Goal: Transaction & Acquisition: Subscribe to service/newsletter

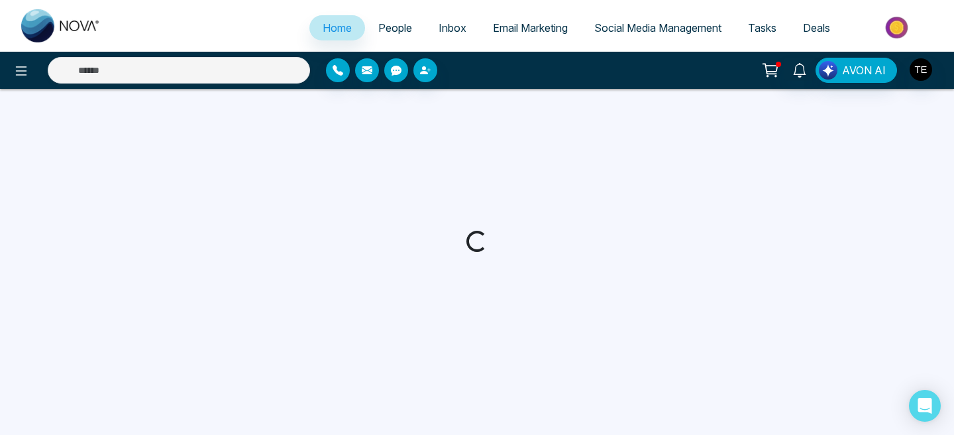
select select "*"
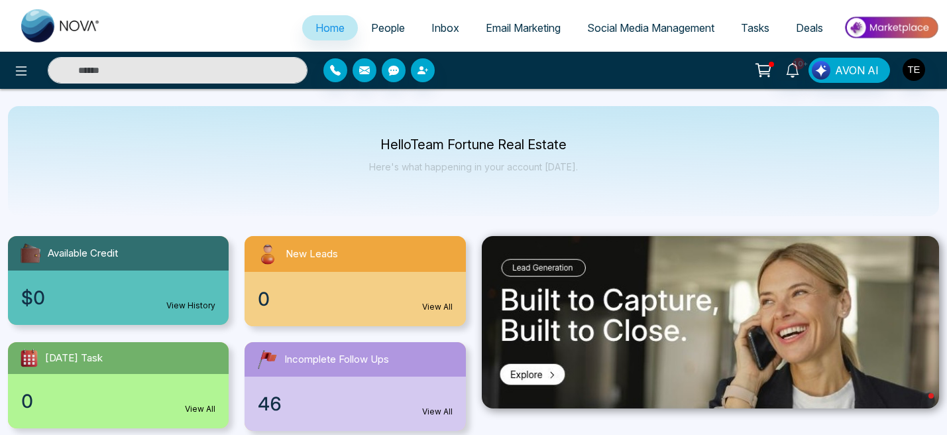
click at [523, 30] on span "Email Marketing" at bounding box center [523, 27] width 75 height 13
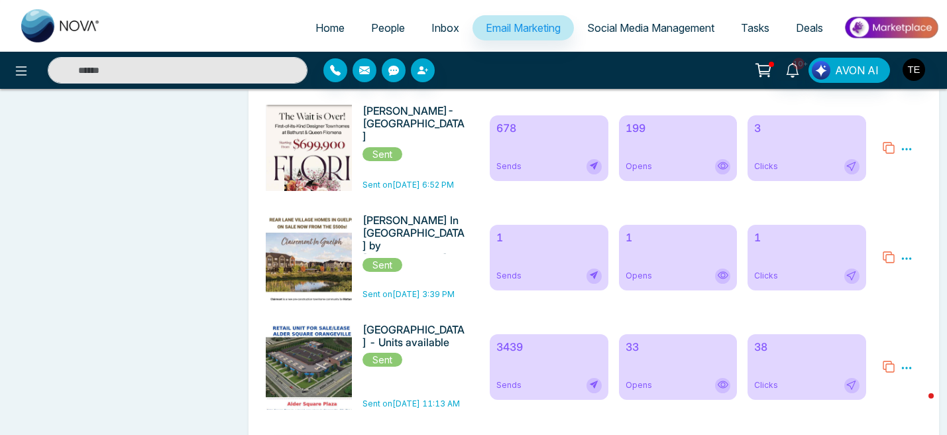
scroll to position [890, 0]
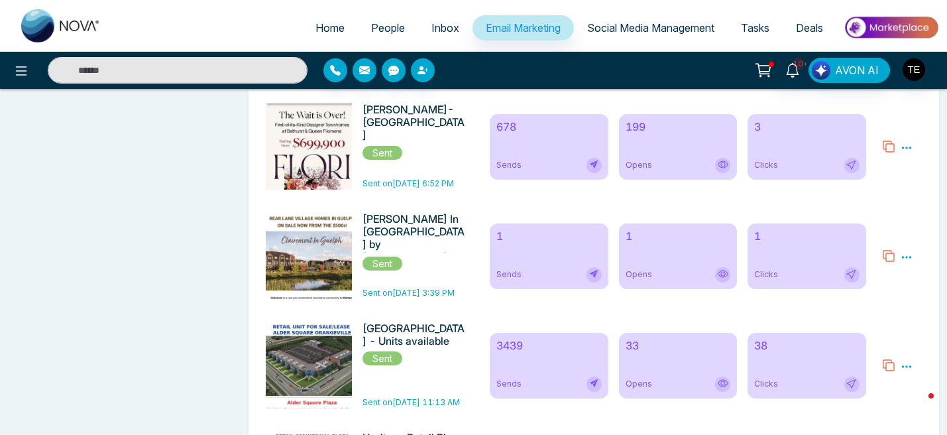
click at [390, 33] on span "People" at bounding box center [388, 27] width 34 height 13
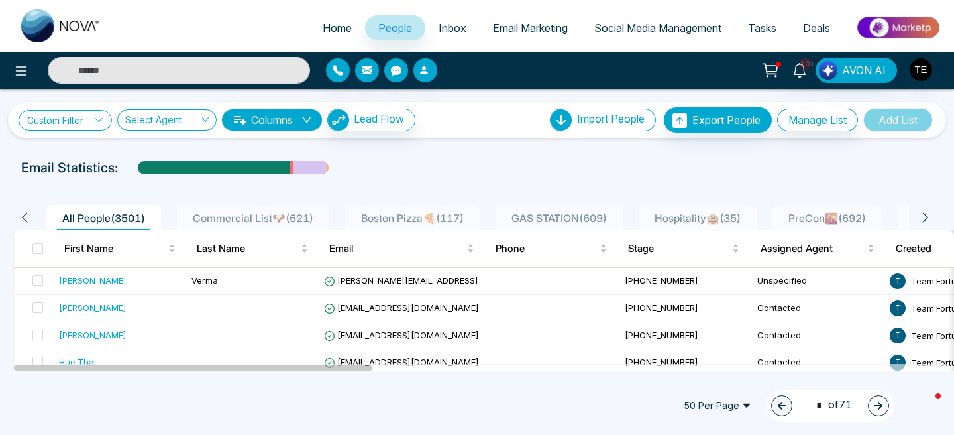
click at [101, 123] on icon at bounding box center [98, 119] width 9 height 9
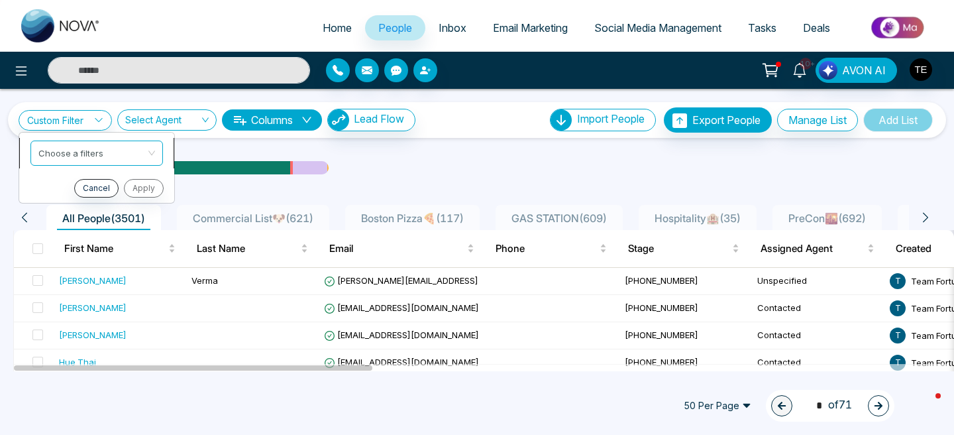
click at [105, 155] on input "search" at bounding box center [91, 151] width 107 height 20
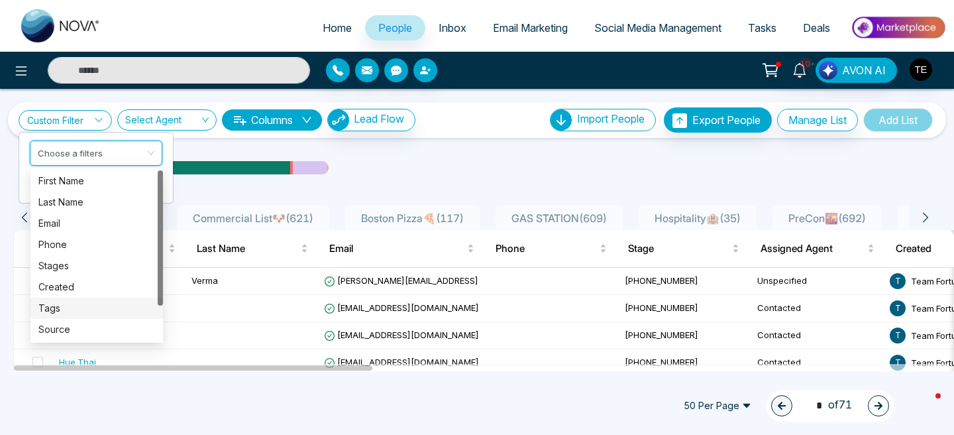
click at [87, 305] on div "Tags" at bounding box center [96, 308] width 117 height 15
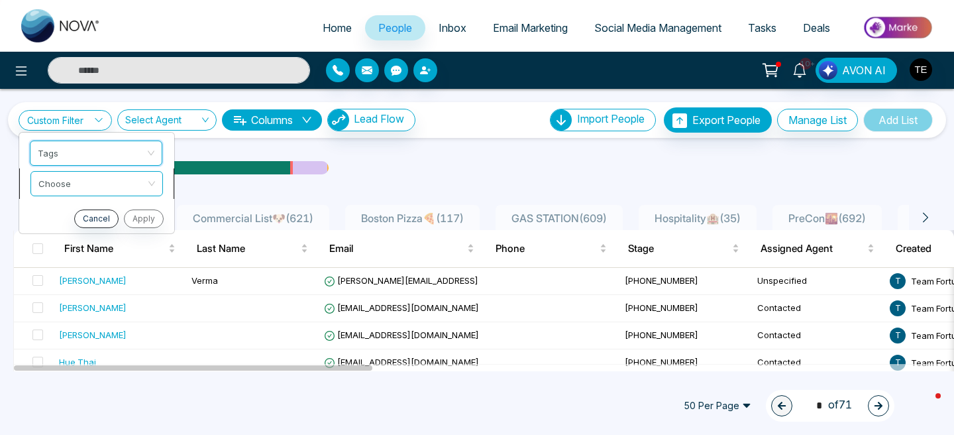
click at [147, 184] on div "Choose" at bounding box center [96, 183] width 132 height 25
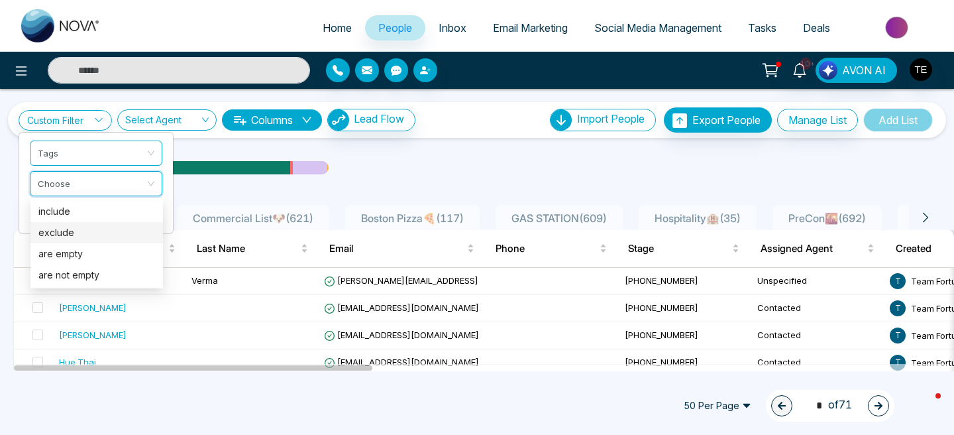
click at [112, 233] on div "exclude" at bounding box center [96, 232] width 117 height 15
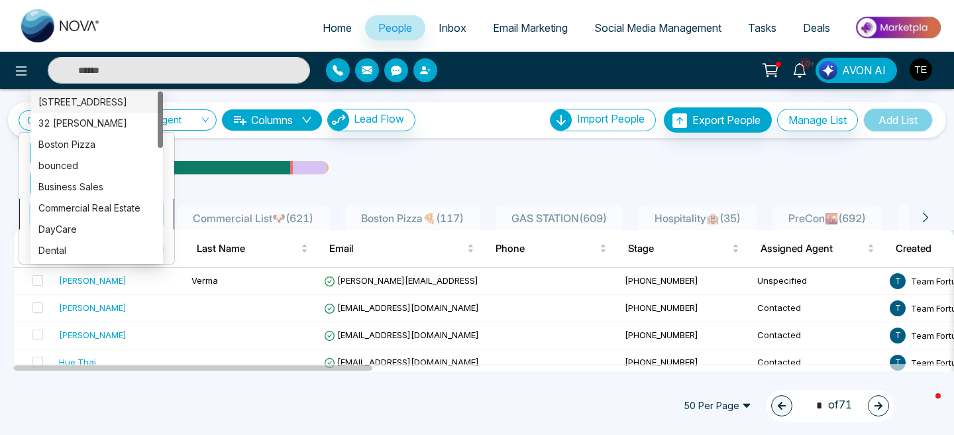
click at [123, 215] on div "Custom Filter Tags exclude Choose Cancel Apply Select Agent Columns Lead Flow I…" at bounding box center [477, 230] width 954 height 282
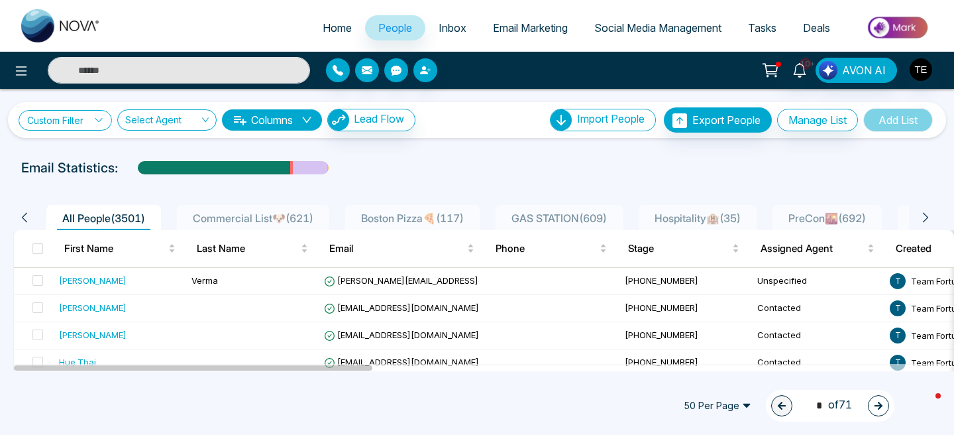
click at [101, 121] on icon at bounding box center [98, 119] width 9 height 9
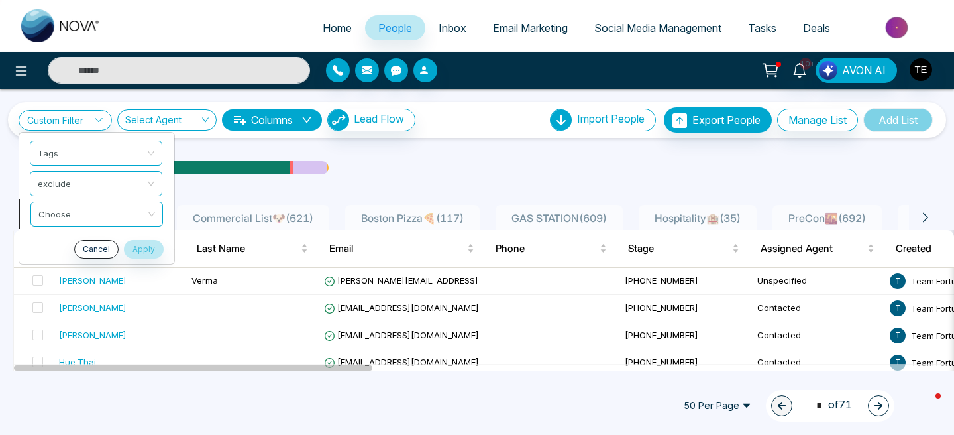
click at [127, 217] on div "Custom Filter Tags exclude Choose Cancel Apply Select Agent Columns Lead Flow I…" at bounding box center [477, 230] width 954 height 282
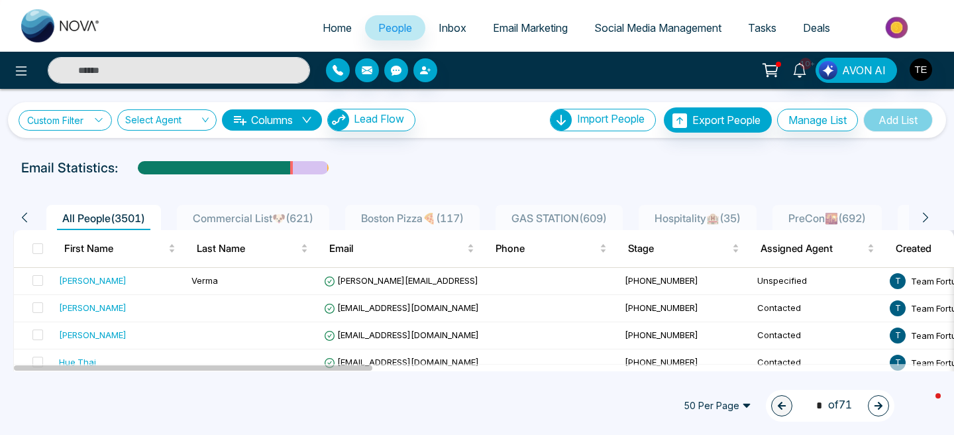
click at [99, 121] on icon at bounding box center [98, 119] width 9 height 9
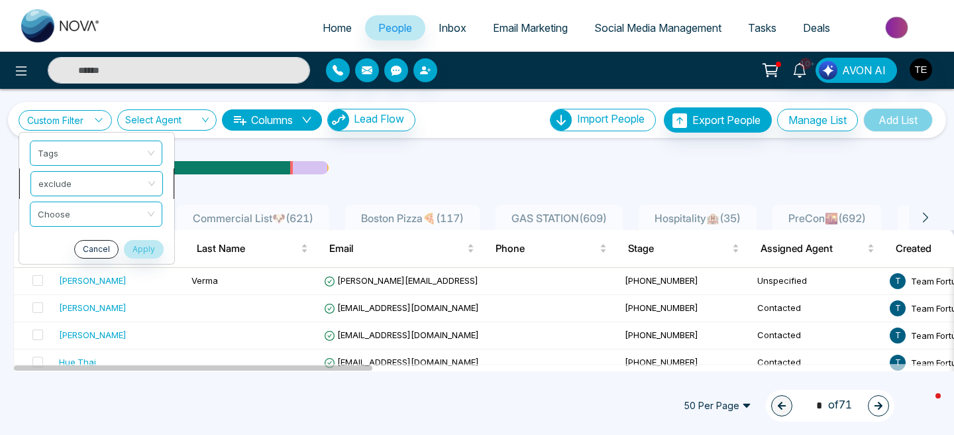
click at [142, 184] on span "exclude" at bounding box center [96, 184] width 117 height 24
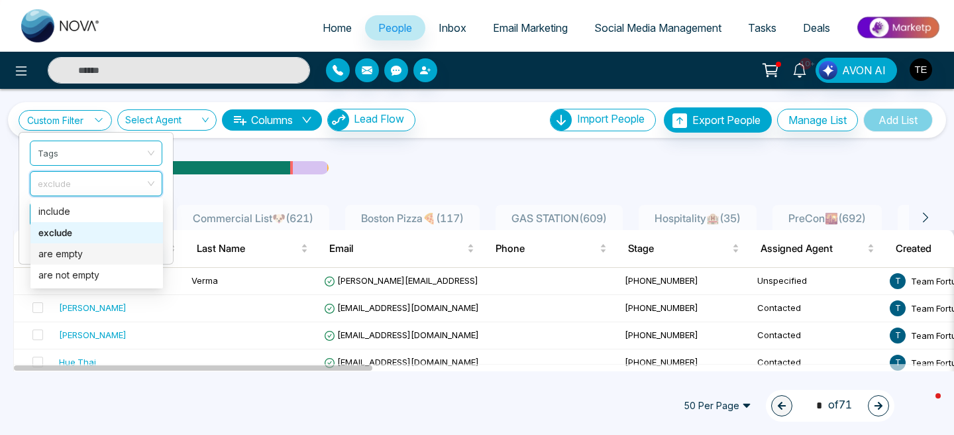
click at [130, 253] on div "are empty" at bounding box center [96, 253] width 117 height 15
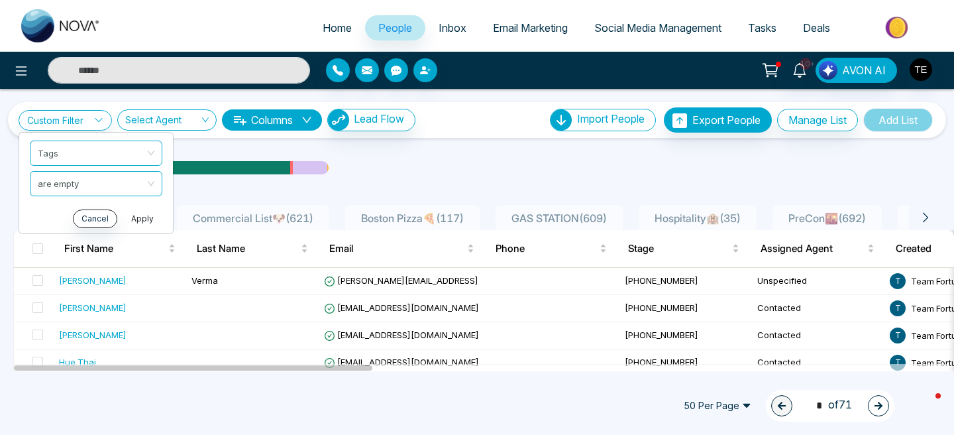
click at [146, 221] on button "Apply" at bounding box center [143, 218] width 40 height 19
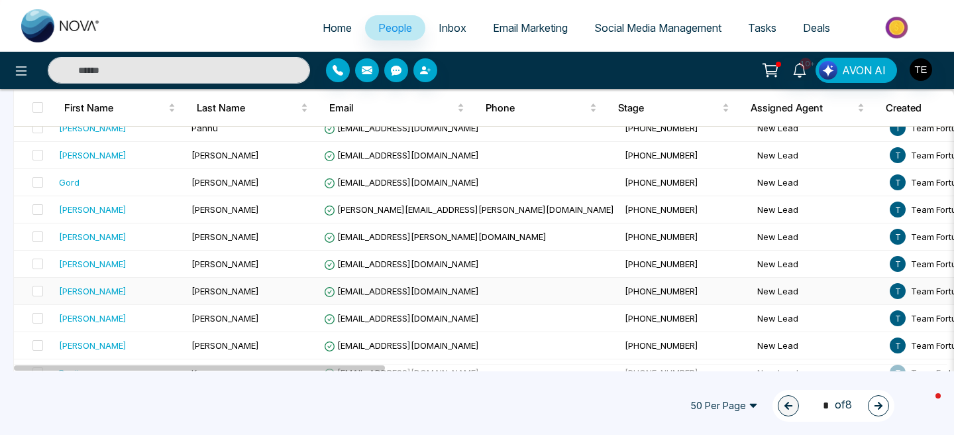
scroll to position [1286, 0]
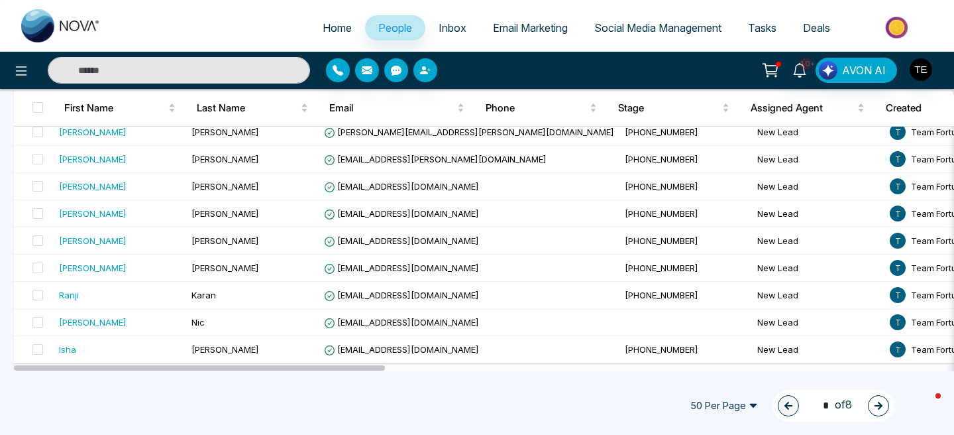
click at [748, 405] on span "50 Per Page" at bounding box center [724, 405] width 86 height 21
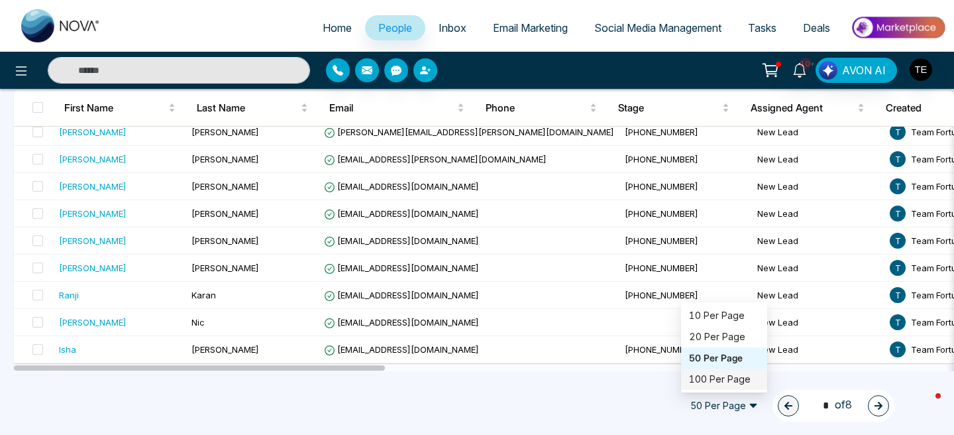
click at [735, 381] on div "100 Per Page" at bounding box center [724, 379] width 70 height 15
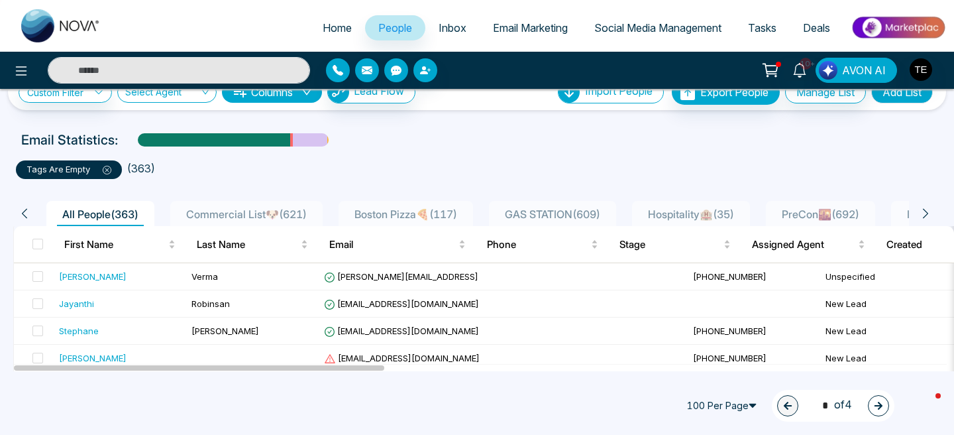
scroll to position [23, 0]
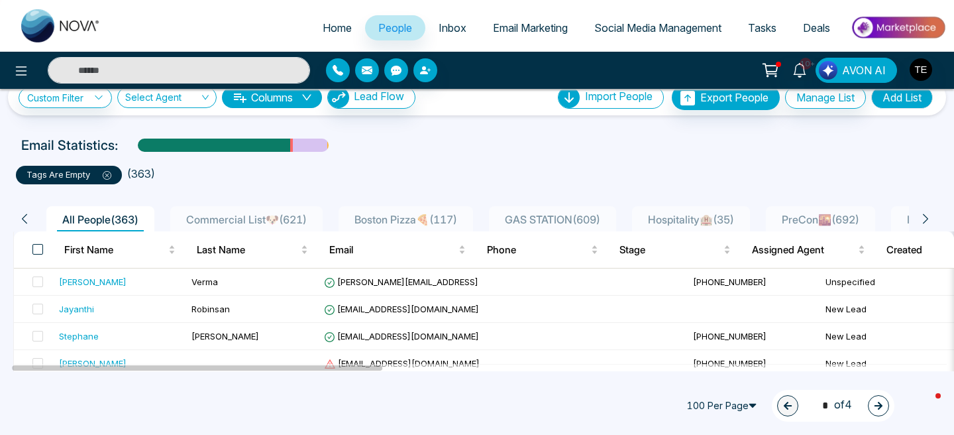
click at [37, 248] on span at bounding box center [37, 249] width 11 height 11
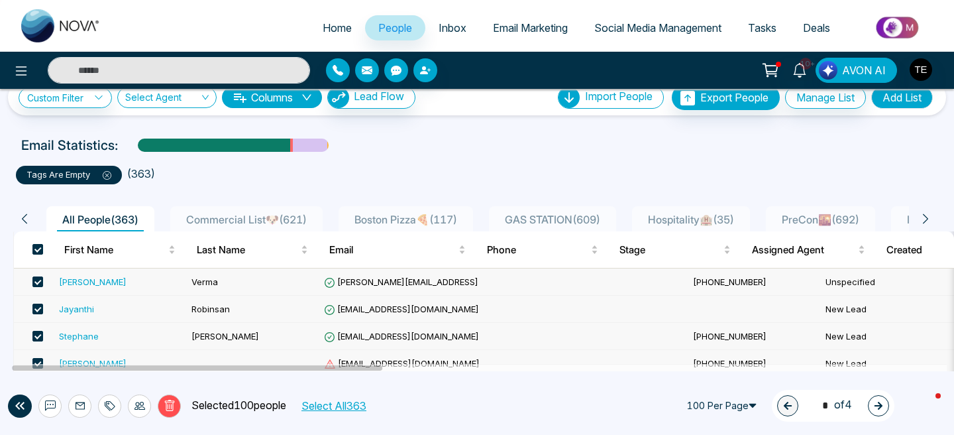
click at [327, 403] on button "Select All 363" at bounding box center [333, 405] width 74 height 17
click at [109, 405] on icon at bounding box center [110, 405] width 11 height 11
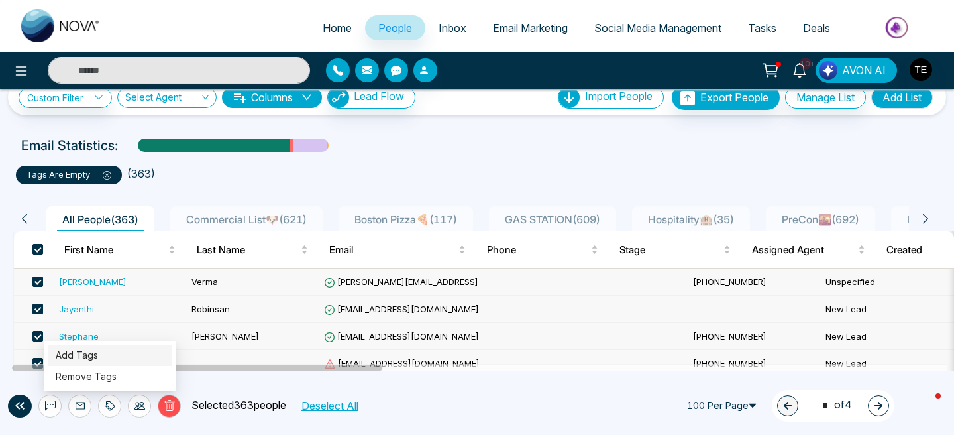
click at [92, 356] on link "Add Tags" at bounding box center [77, 354] width 42 height 11
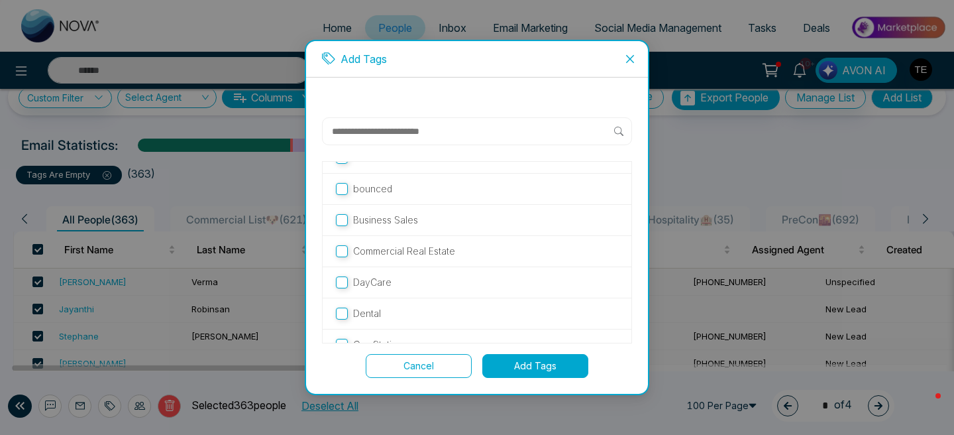
scroll to position [0, 0]
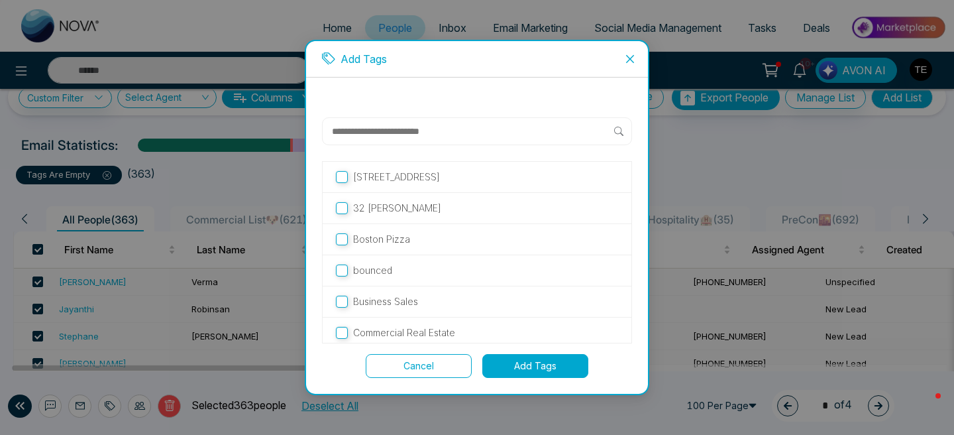
click at [413, 132] on input "text" at bounding box center [473, 131] width 284 height 16
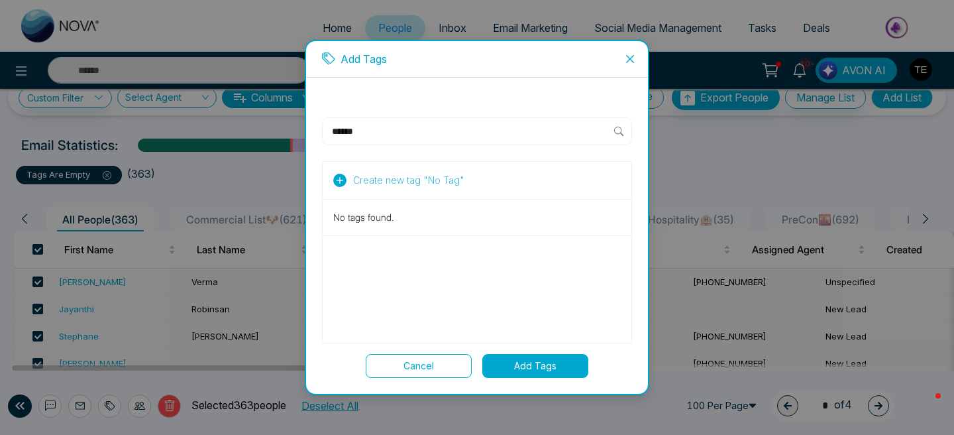
type input "******"
click at [446, 181] on span "Create new tag " No Tag "" at bounding box center [408, 180] width 111 height 15
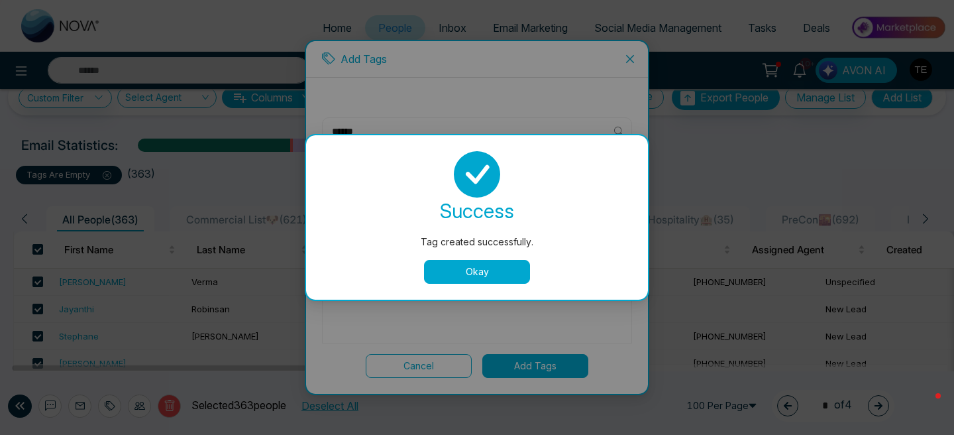
click at [460, 270] on button "Okay" at bounding box center [477, 272] width 106 height 24
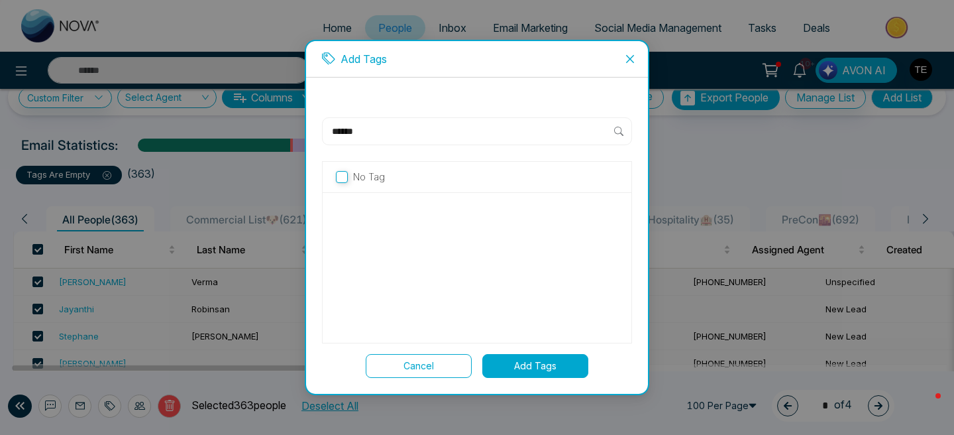
click at [533, 365] on button "Add Tags" at bounding box center [535, 366] width 106 height 24
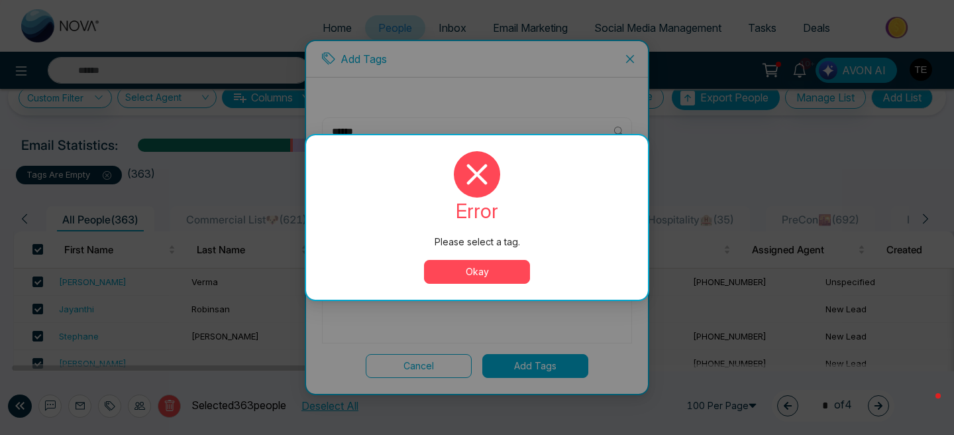
click at [498, 272] on button "Okay" at bounding box center [477, 272] width 106 height 24
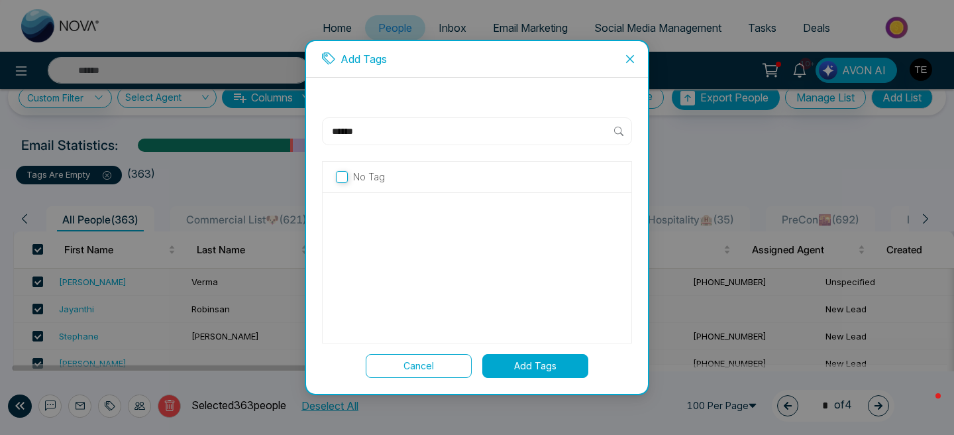
click at [366, 180] on p "No Tag" at bounding box center [369, 177] width 32 height 15
click at [541, 362] on button "Add Tags" at bounding box center [535, 366] width 106 height 24
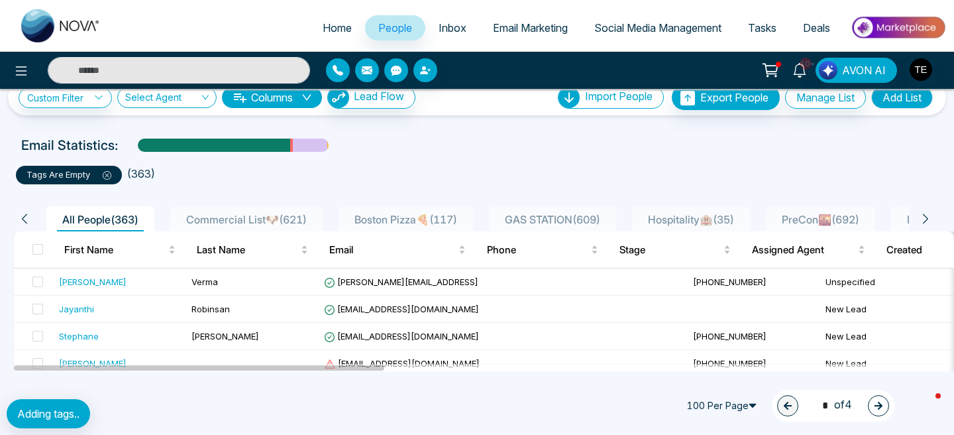
click at [107, 175] on icon at bounding box center [107, 175] width 9 height 9
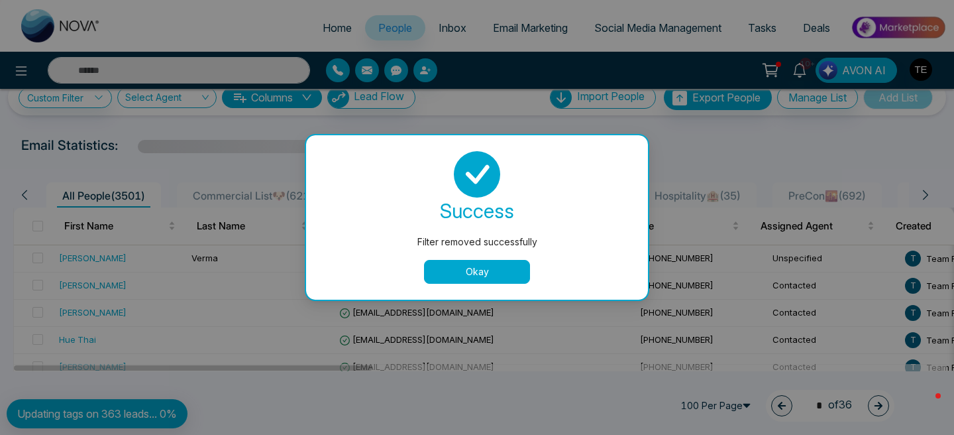
click at [450, 276] on button "Okay" at bounding box center [477, 272] width 106 height 24
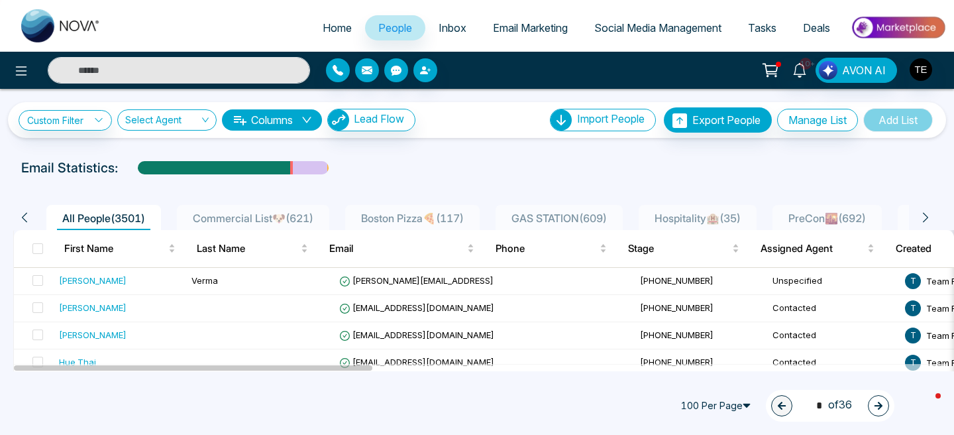
click at [540, 28] on span "Email Marketing" at bounding box center [530, 27] width 75 height 13
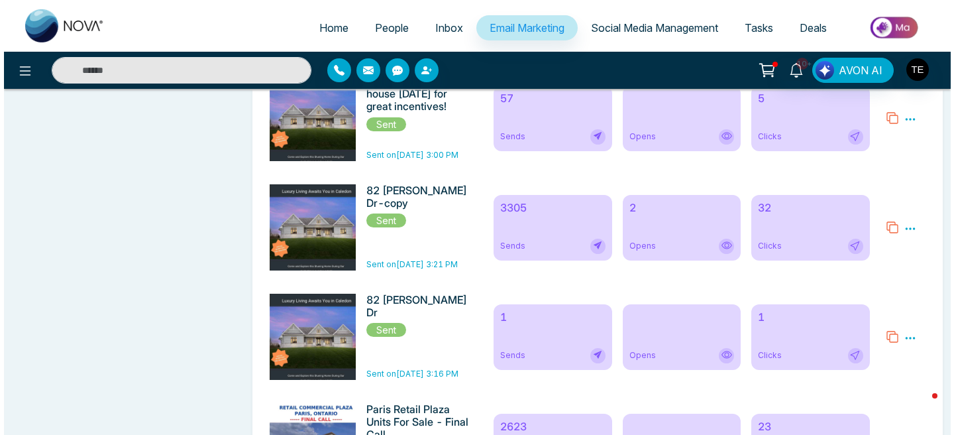
scroll to position [3445, 0]
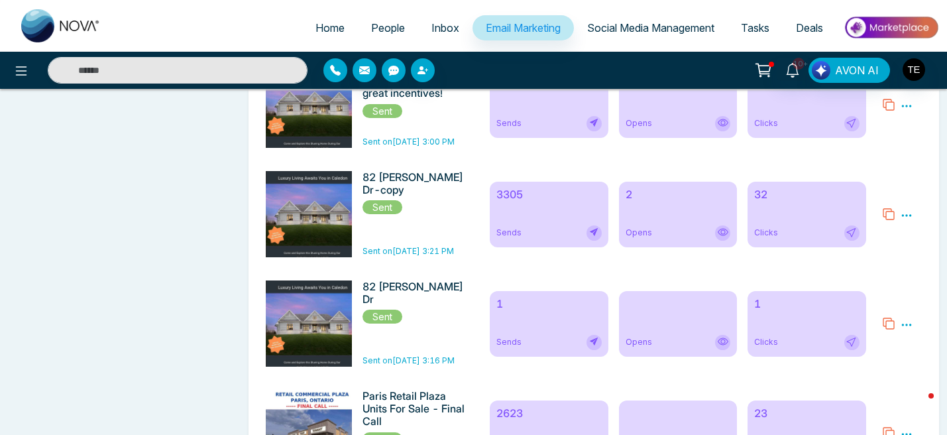
click at [889, 221] on icon at bounding box center [888, 213] width 13 height 13
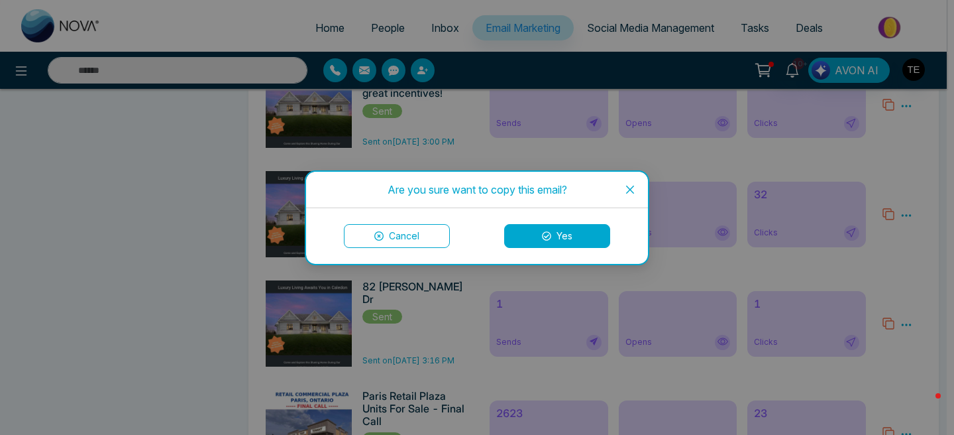
click at [568, 239] on button "Yes" at bounding box center [557, 236] width 106 height 24
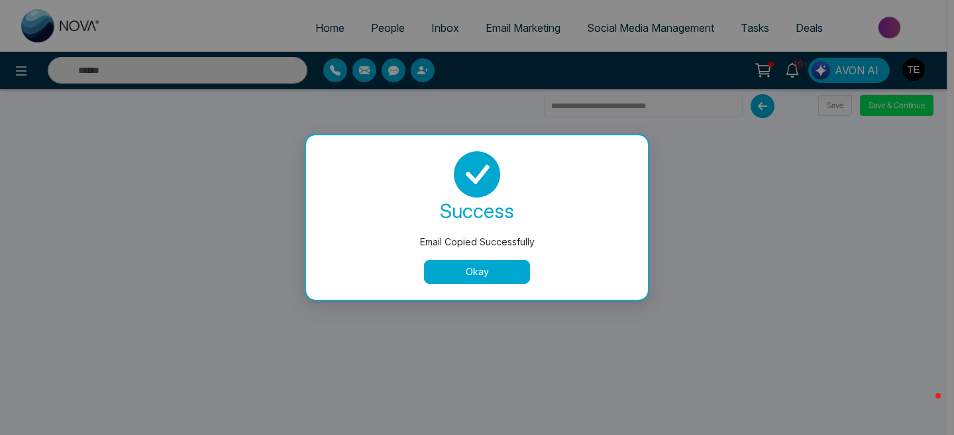
click at [494, 273] on button "Okay" at bounding box center [477, 272] width 106 height 24
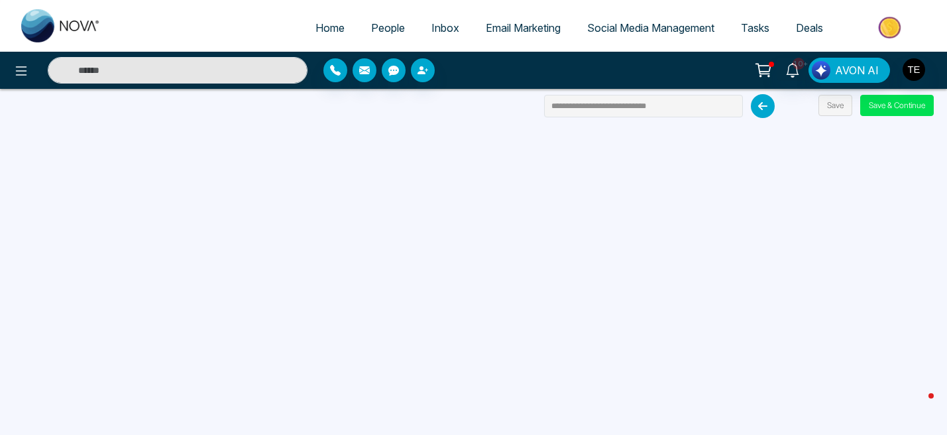
click at [762, 109] on icon at bounding box center [763, 106] width 24 height 24
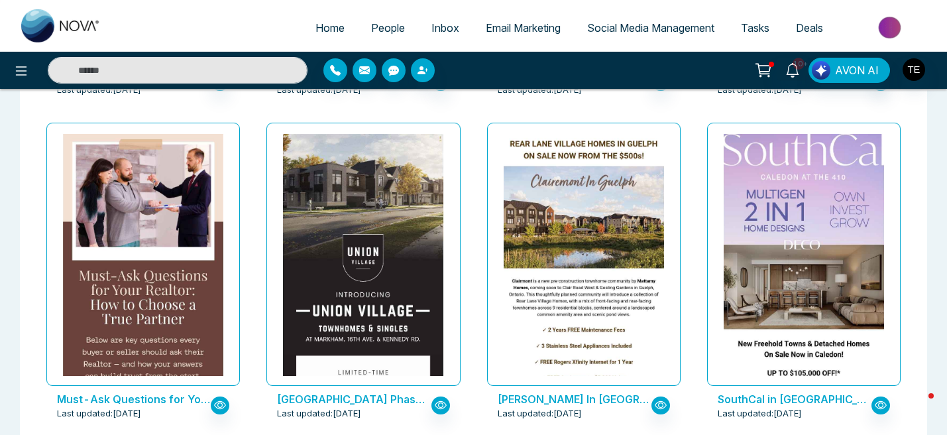
scroll to position [706, 0]
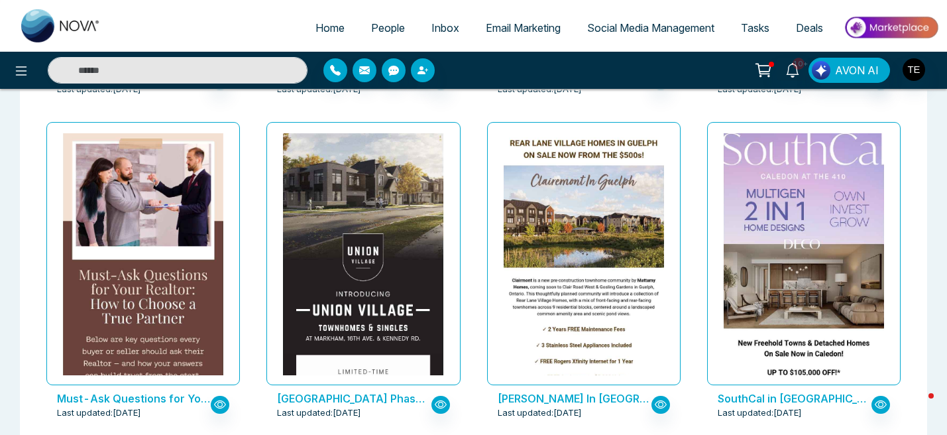
click at [380, 32] on span "People" at bounding box center [388, 27] width 34 height 13
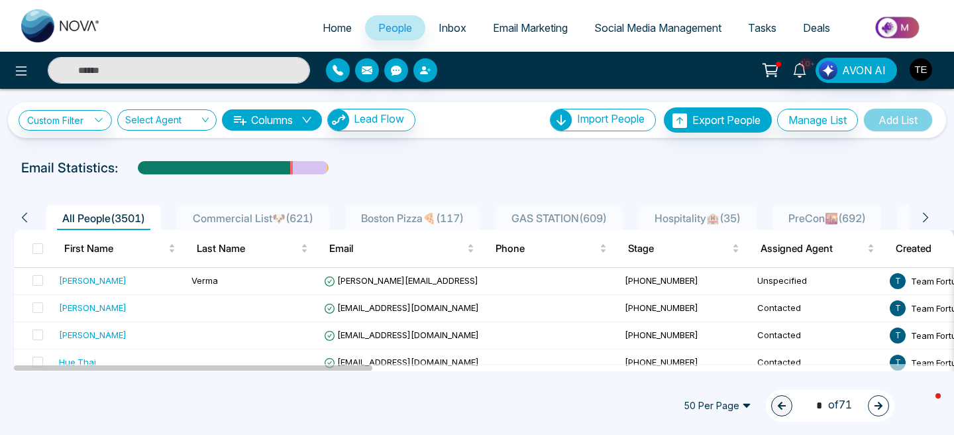
click at [148, 74] on input "text" at bounding box center [179, 70] width 262 height 26
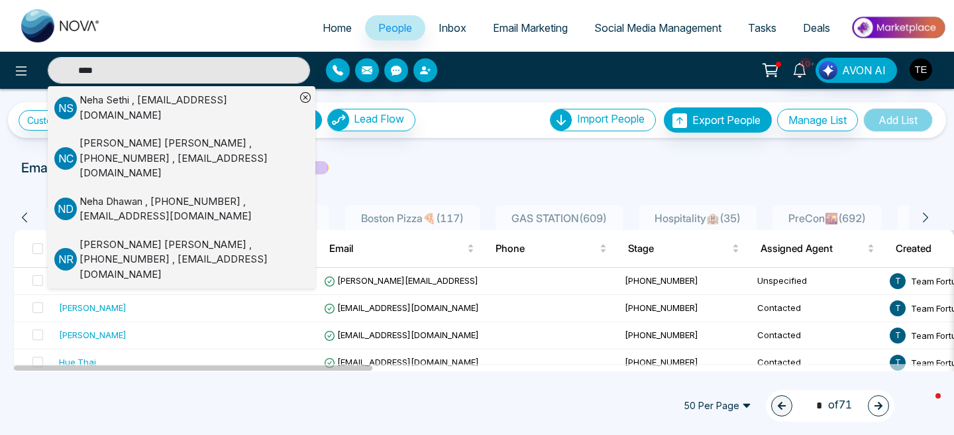
type input "****"
click at [158, 107] on div "[PERSON_NAME] , [EMAIL_ADDRESS][DOMAIN_NAME]" at bounding box center [187, 108] width 216 height 30
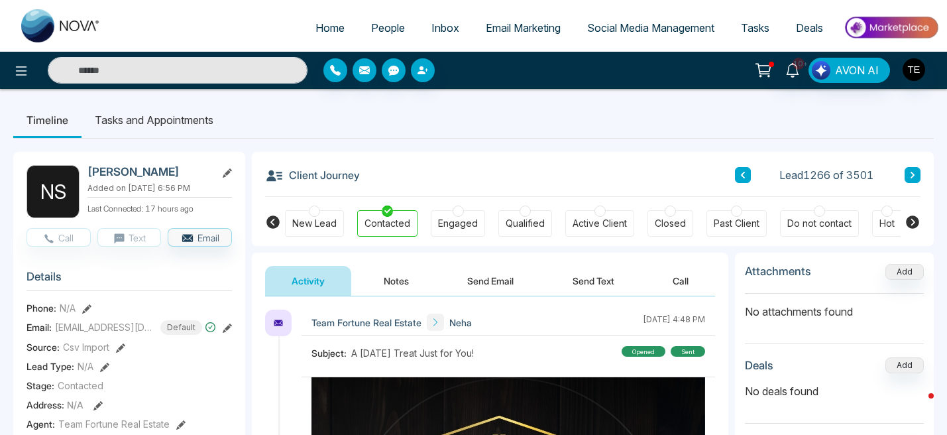
click at [537, 28] on span "Email Marketing" at bounding box center [523, 27] width 75 height 13
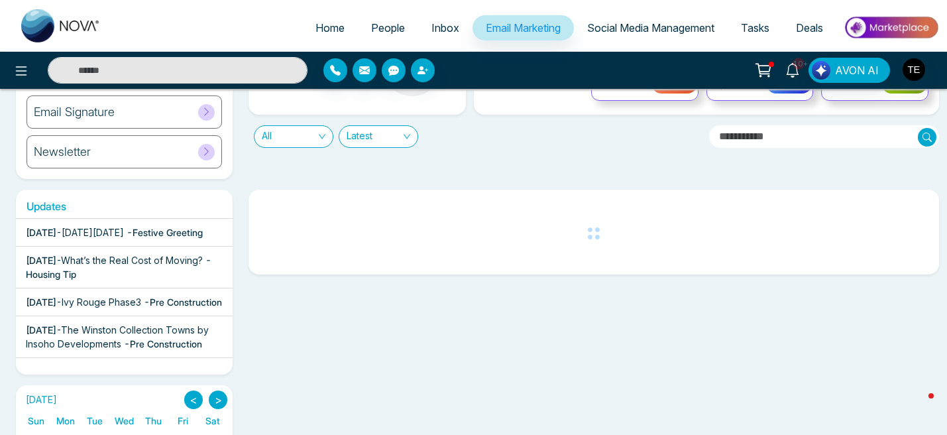
scroll to position [131, 0]
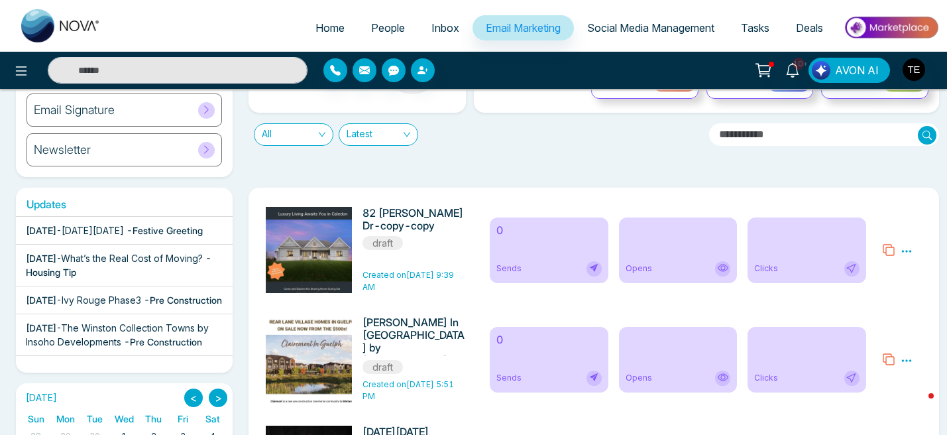
click at [909, 251] on icon at bounding box center [906, 251] width 10 height 2
click at [878, 287] on link "Edit" at bounding box center [874, 289] width 16 height 11
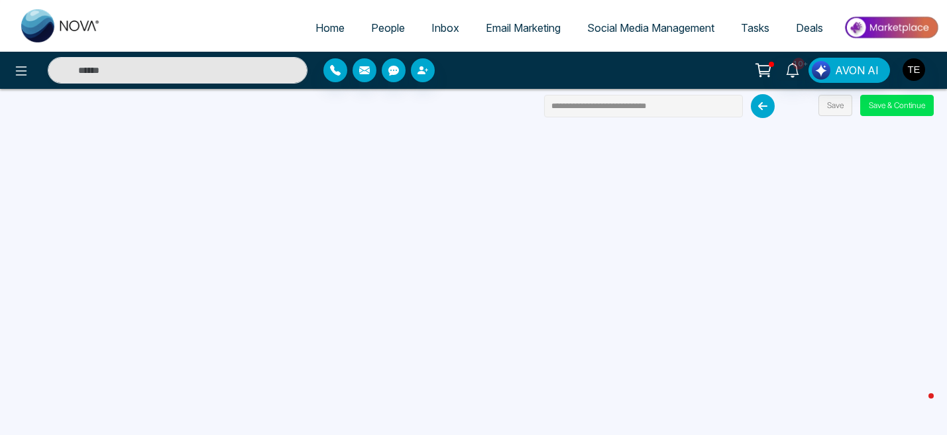
drag, startPoint x: 672, startPoint y: 107, endPoint x: 539, endPoint y: 106, distance: 133.2
click at [538, 106] on div "**********" at bounding box center [473, 217] width 947 height 435
type input "**********"
click at [910, 107] on button "Save & Continue" at bounding box center [897, 105] width 74 height 21
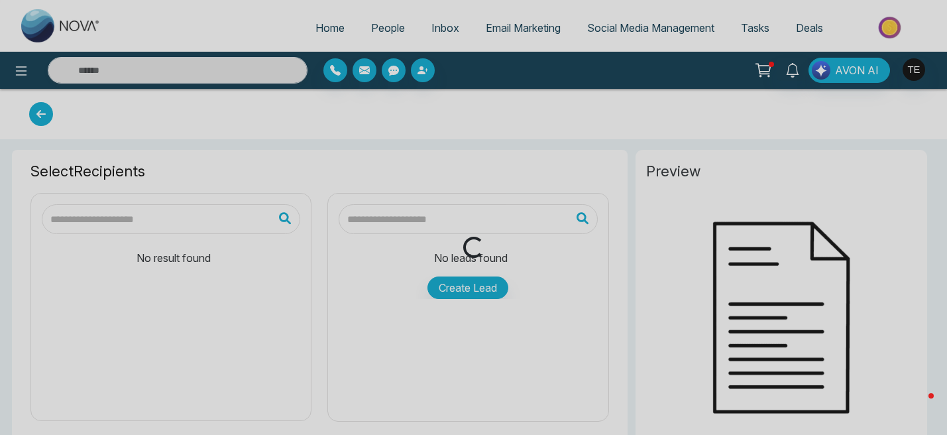
type input "**********"
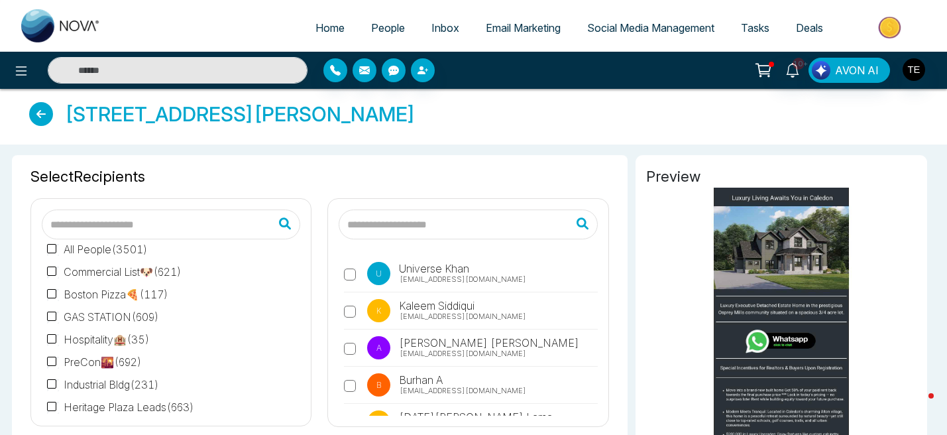
click at [222, 225] on input "text" at bounding box center [171, 224] width 258 height 30
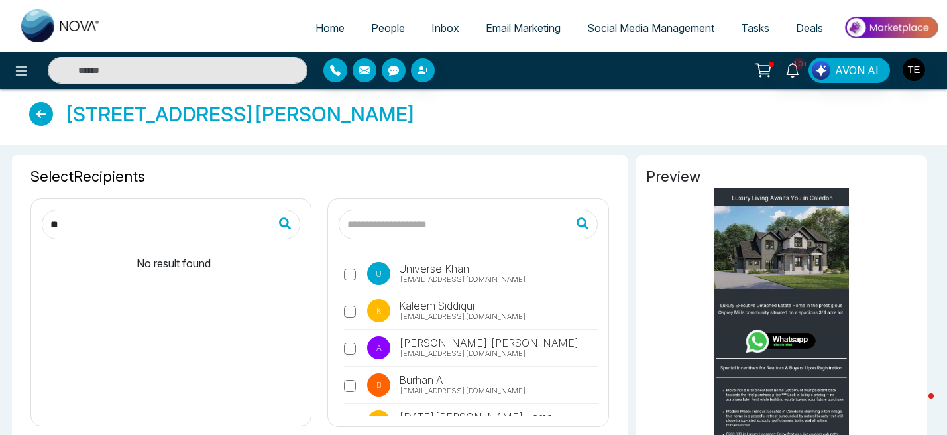
type input "*"
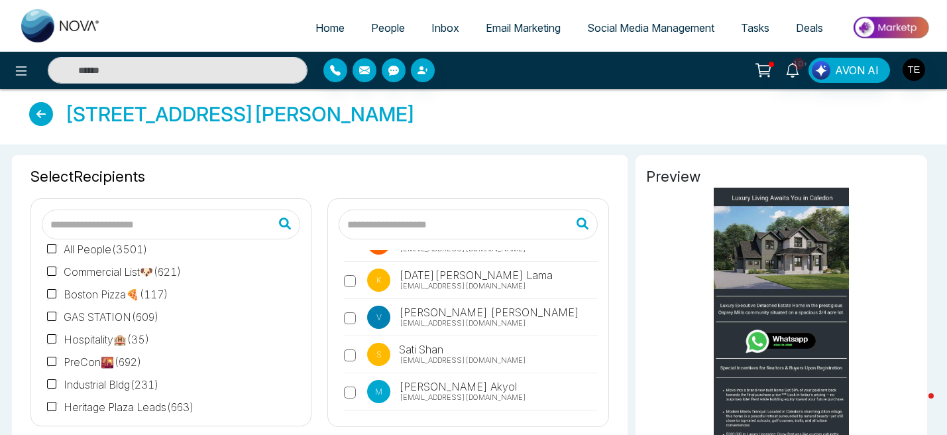
scroll to position [151, 0]
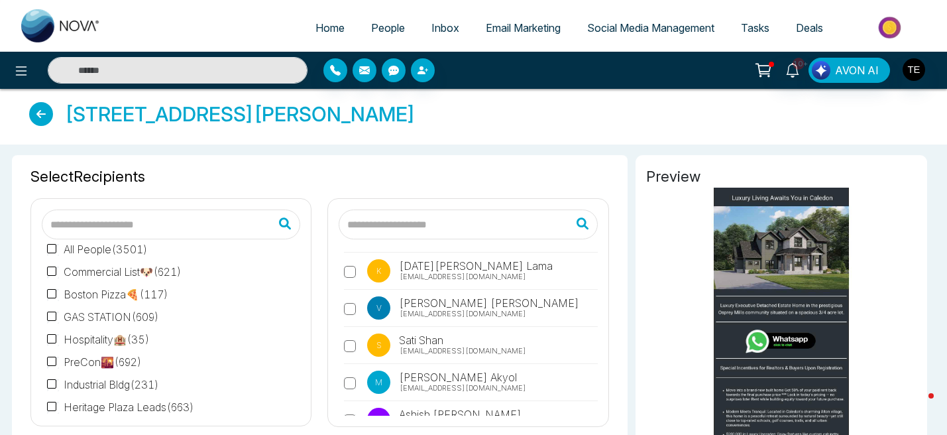
click at [423, 229] on input "text" at bounding box center [468, 224] width 258 height 30
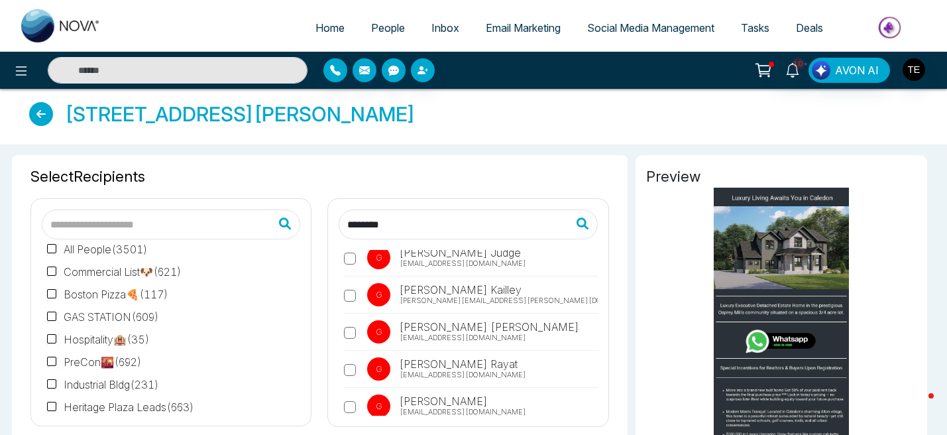
scroll to position [211, 0]
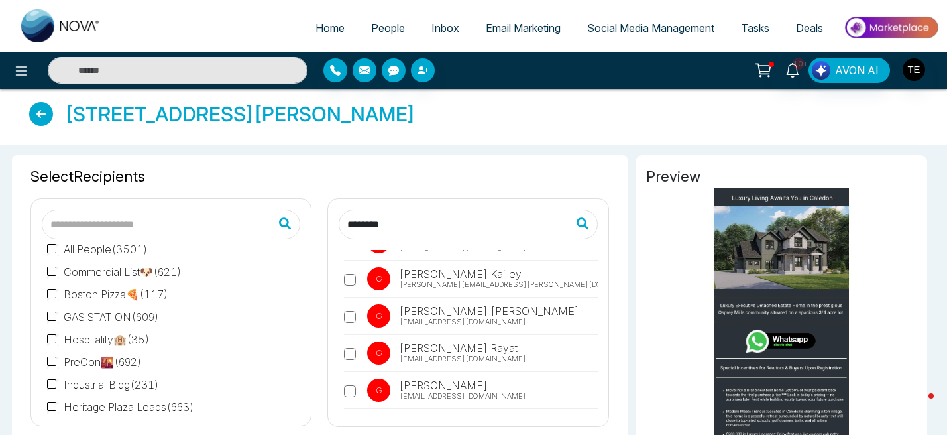
type input "********"
drag, startPoint x: 406, startPoint y: 225, endPoint x: 334, endPoint y: 222, distance: 72.3
click at [333, 223] on div "******** G [PERSON_NAME] [EMAIL_ADDRESS][DOMAIN_NAME] G [PERSON_NAME] [PERSON_N…" at bounding box center [468, 312] width 280 height 227
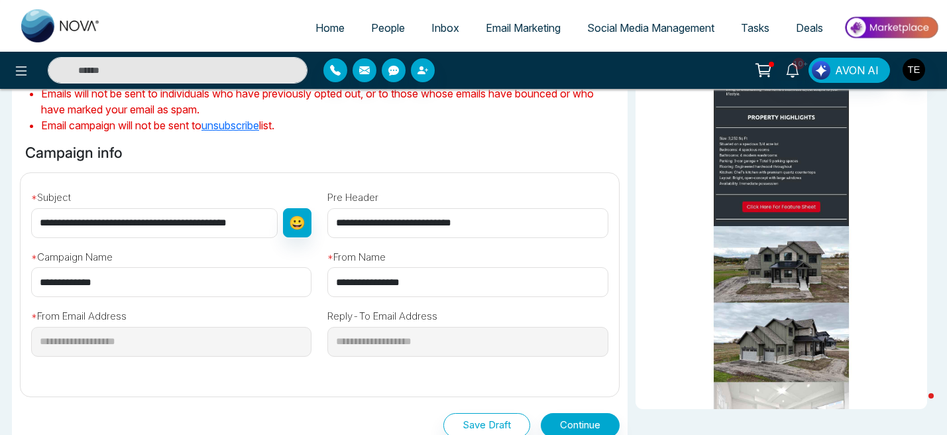
scroll to position [365, 0]
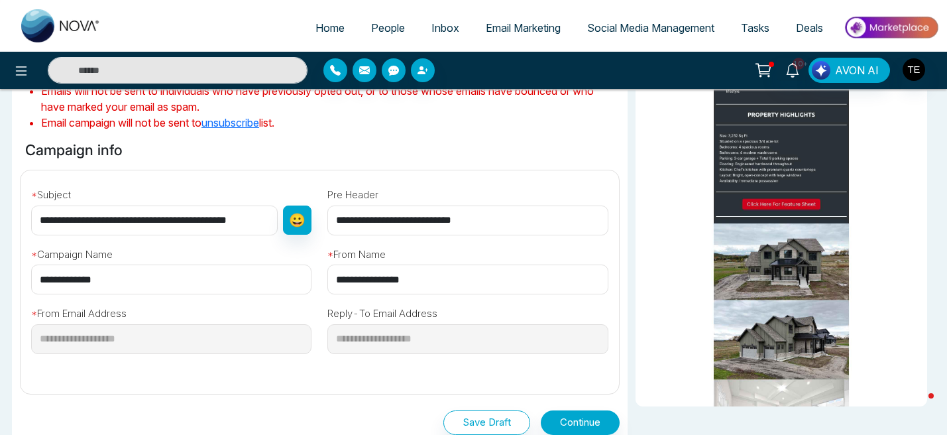
drag, startPoint x: 264, startPoint y: 223, endPoint x: 25, endPoint y: 225, distance: 239.8
click at [25, 225] on div "**********" at bounding box center [171, 208] width 296 height 54
type input "*"
type input "**********"
click at [429, 223] on input "**********" at bounding box center [467, 220] width 280 height 30
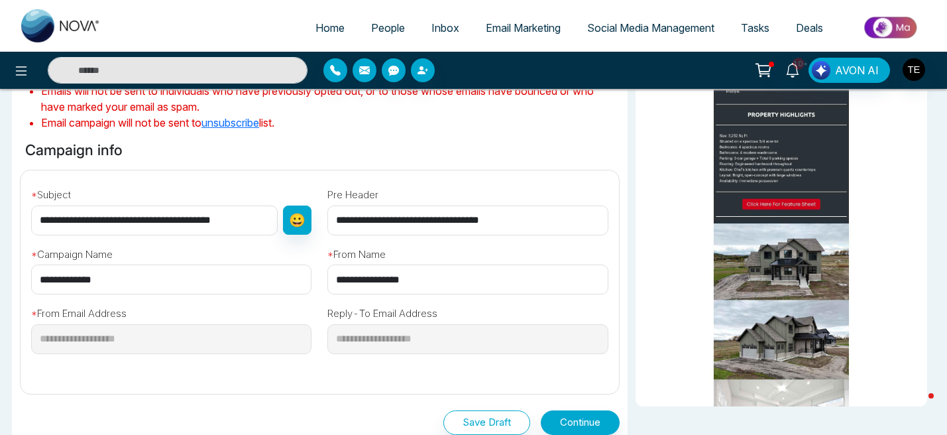
drag, startPoint x: 488, startPoint y: 223, endPoint x: 490, endPoint y: 242, distance: 20.0
click at [488, 223] on input "**********" at bounding box center [467, 220] width 280 height 30
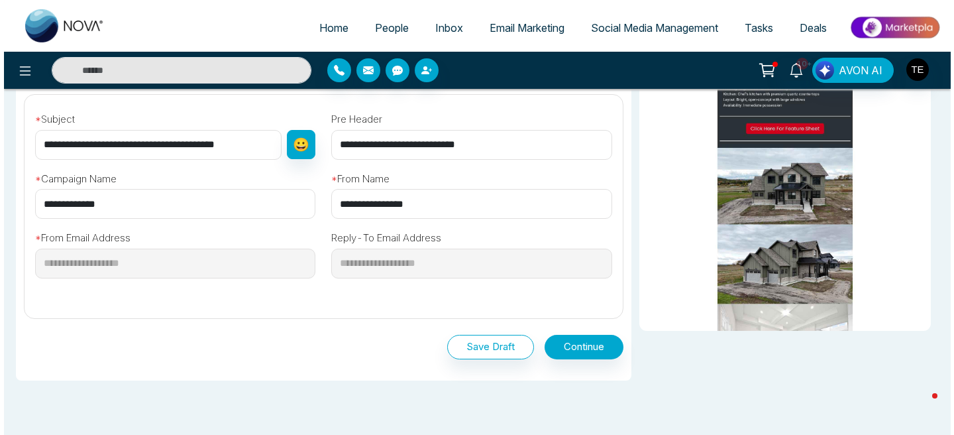
scroll to position [444, 0]
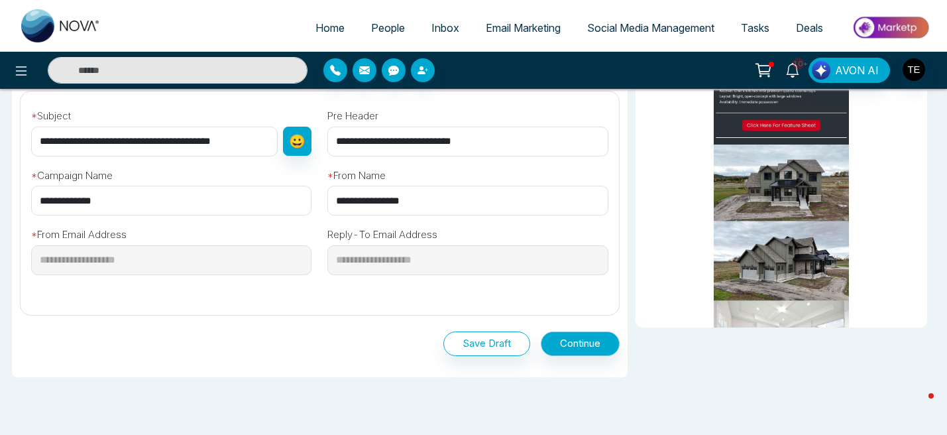
type input "**********"
click at [588, 342] on button "Continue" at bounding box center [580, 343] width 79 height 25
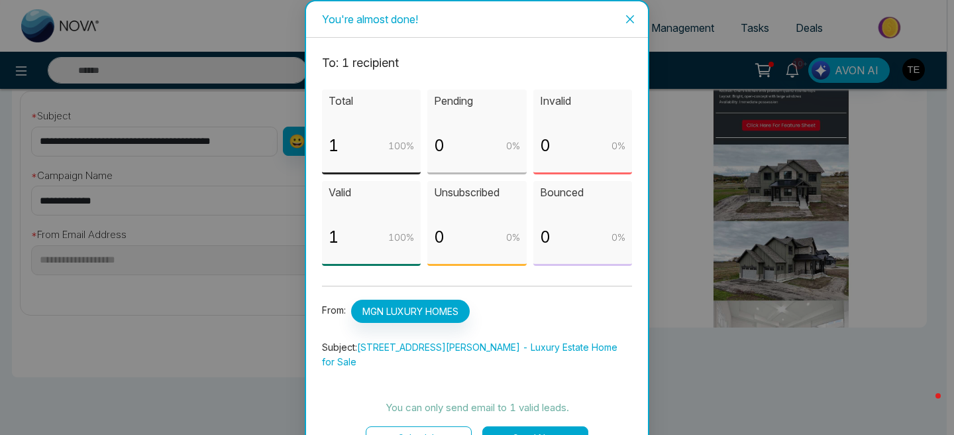
scroll to position [17, 0]
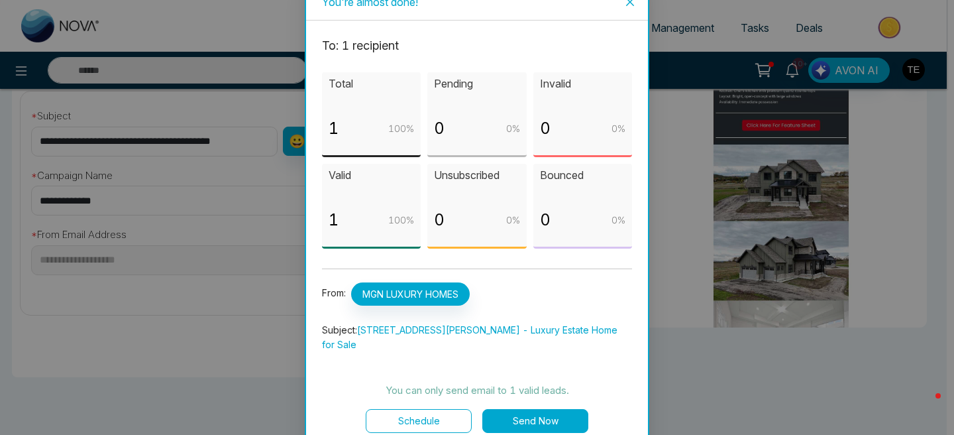
click at [549, 409] on button "Send Now" at bounding box center [535, 421] width 106 height 24
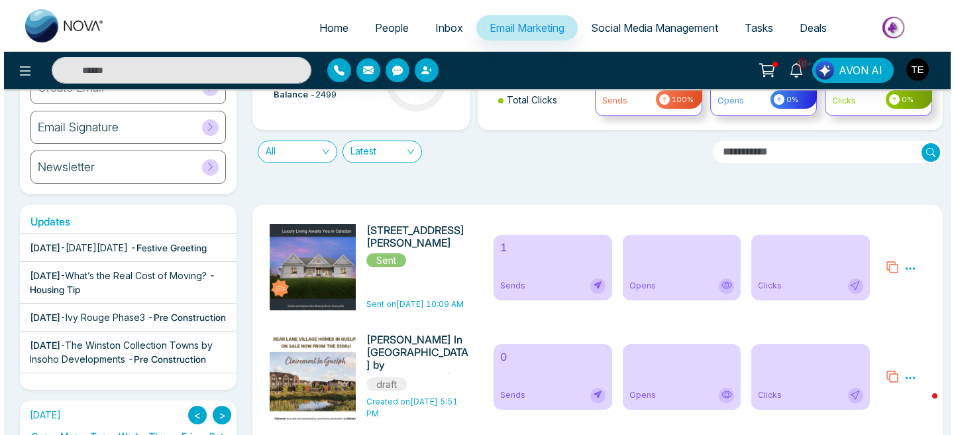
scroll to position [114, 0]
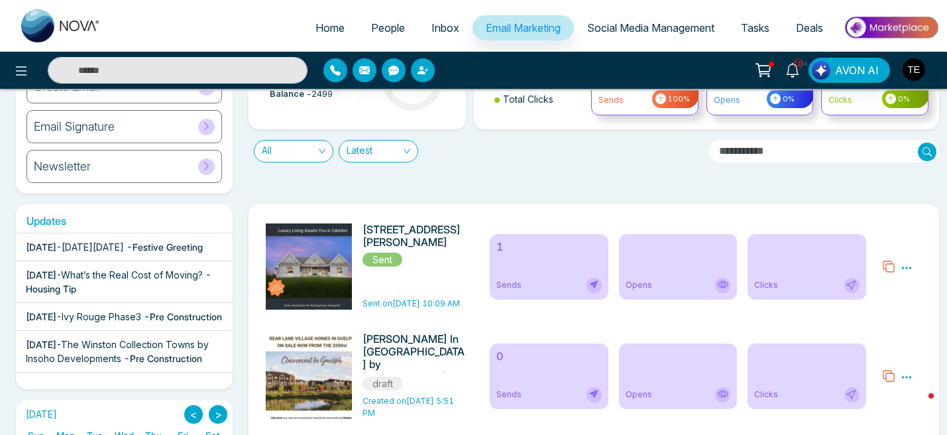
click at [907, 267] on icon at bounding box center [906, 267] width 10 height 2
click at [887, 287] on span "Preview" at bounding box center [881, 286] width 36 height 11
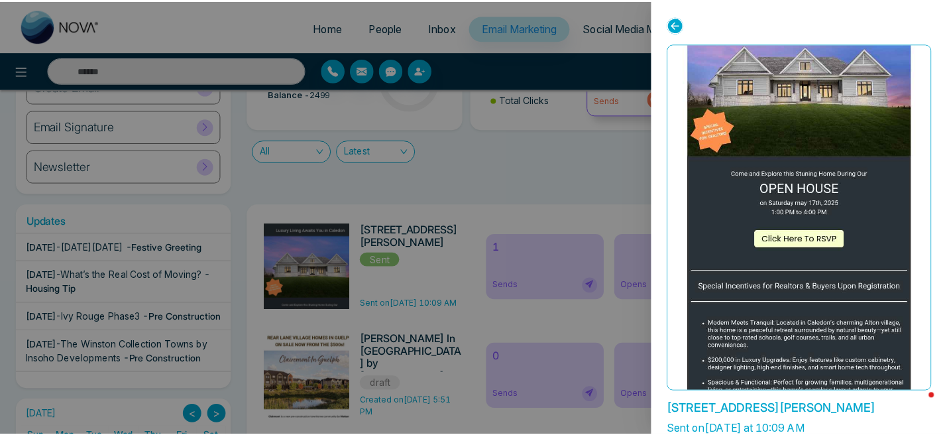
scroll to position [0, 0]
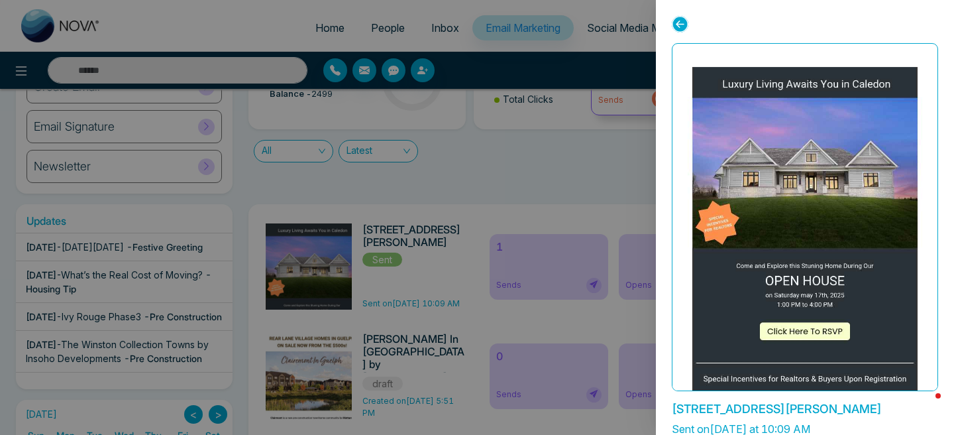
click at [616, 181] on div at bounding box center [477, 217] width 954 height 435
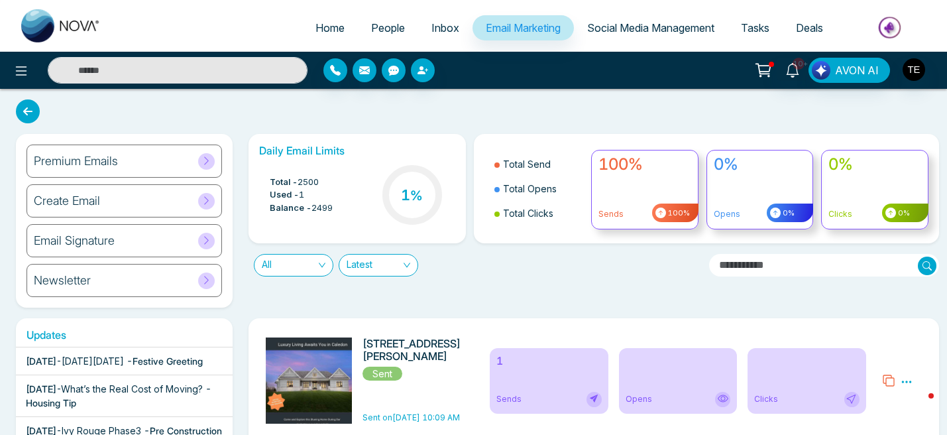
click at [376, 30] on span "People" at bounding box center [388, 27] width 34 height 13
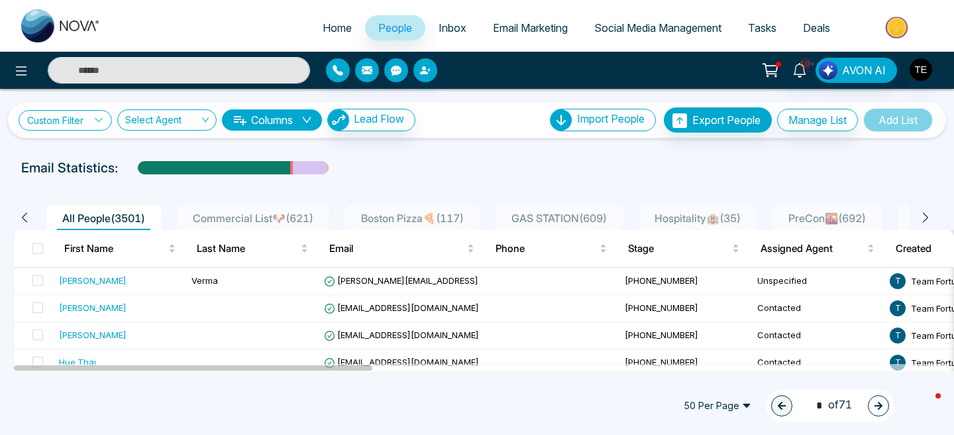
click at [101, 121] on icon at bounding box center [98, 120] width 7 height 4
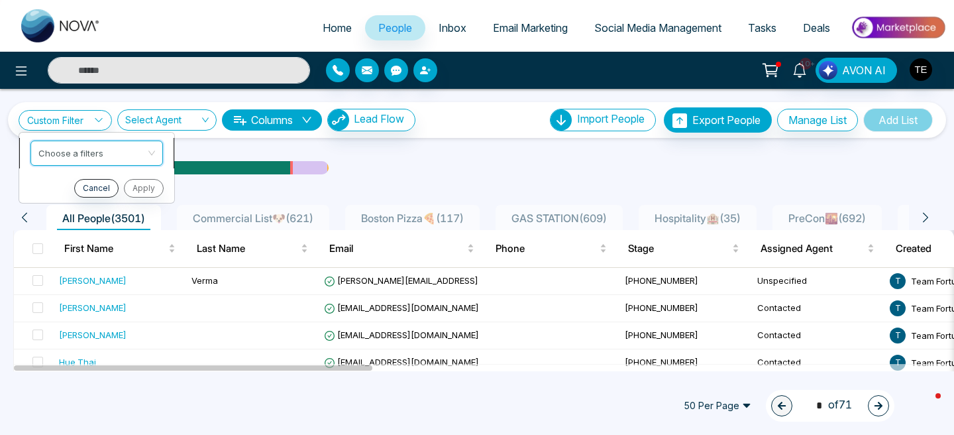
click at [110, 156] on input "search" at bounding box center [91, 151] width 107 height 20
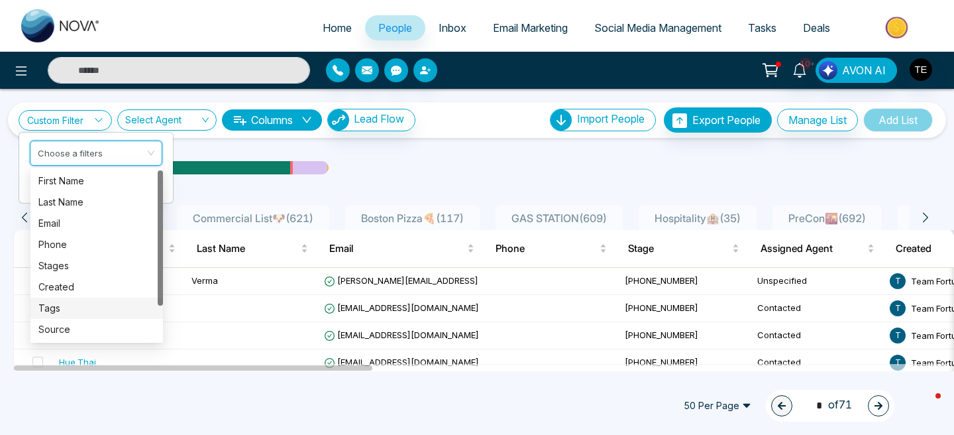
click at [63, 307] on div "Tags" at bounding box center [96, 308] width 117 height 15
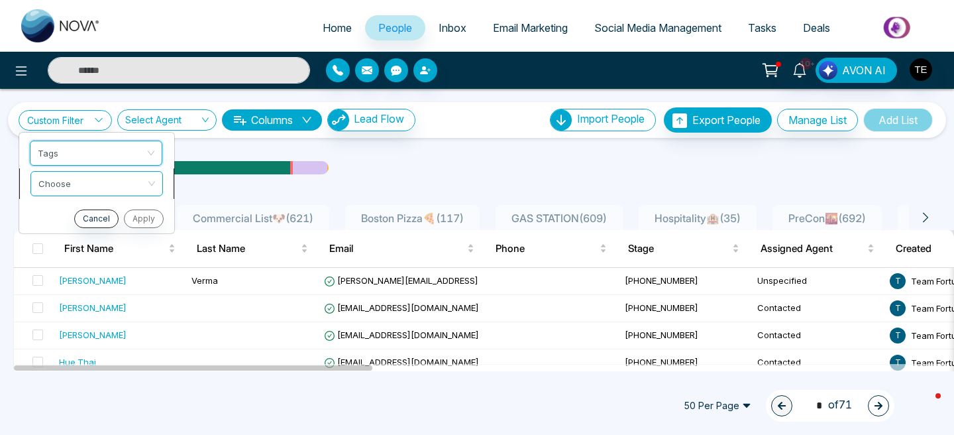
click at [111, 184] on input "search" at bounding box center [91, 182] width 107 height 20
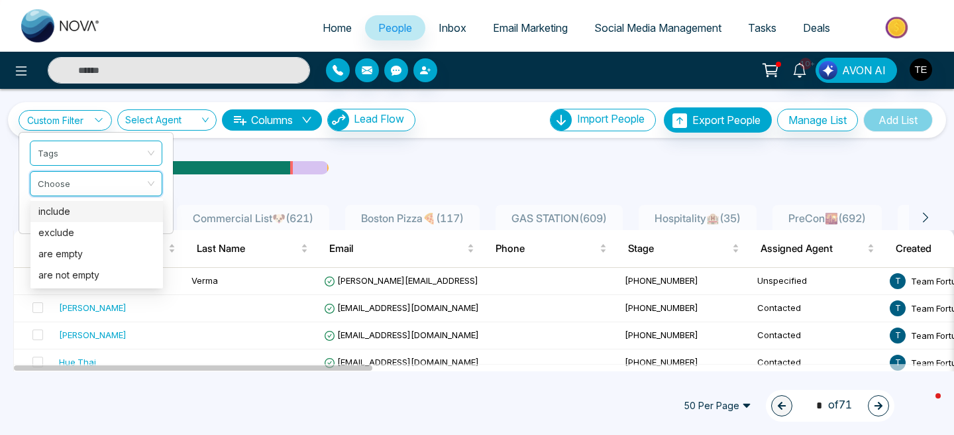
click at [101, 213] on div "include" at bounding box center [96, 211] width 117 height 15
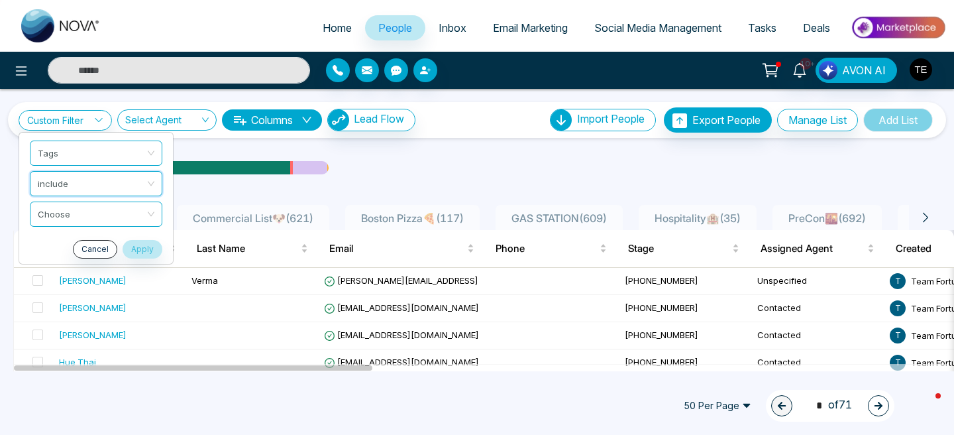
click at [101, 213] on div "Custom Filter Tags include include Choose Cancel Apply Select Agent Columns Lea…" at bounding box center [477, 230] width 954 height 282
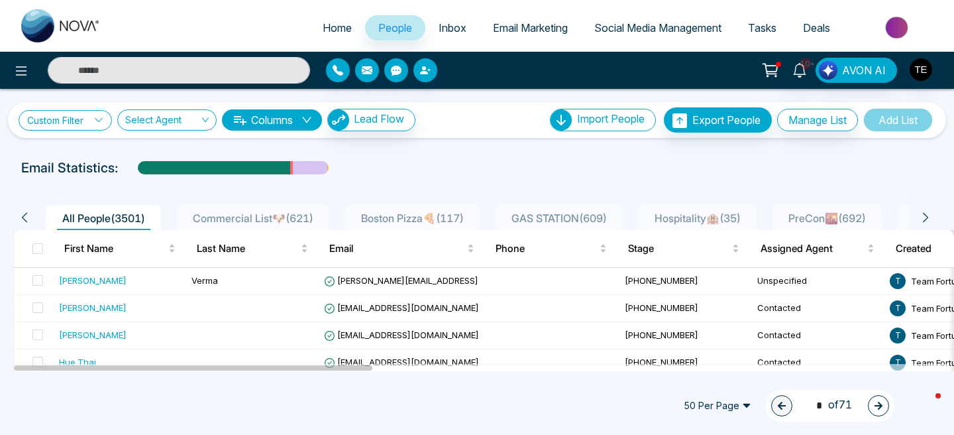
click at [101, 121] on icon at bounding box center [98, 119] width 9 height 9
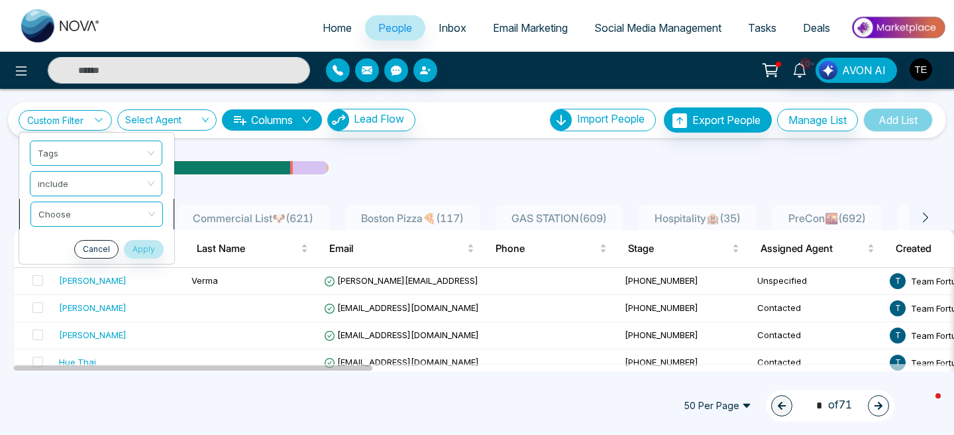
click at [97, 216] on input "search" at bounding box center [91, 212] width 107 height 20
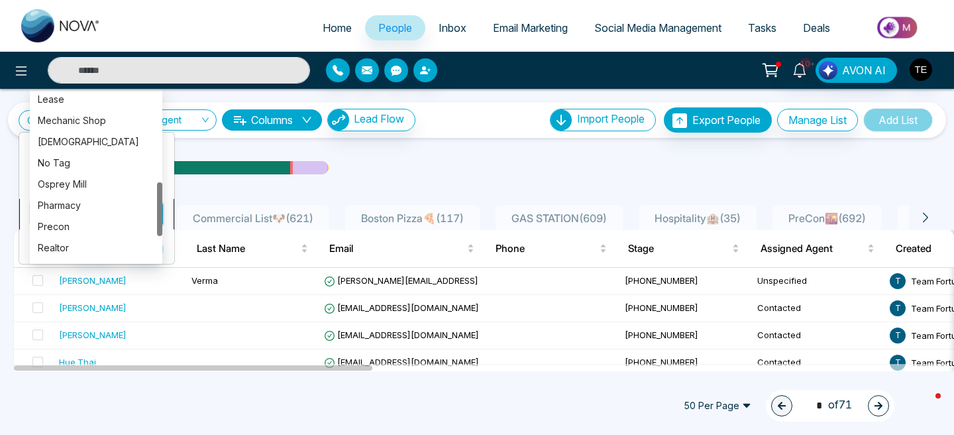
scroll to position [282, 0]
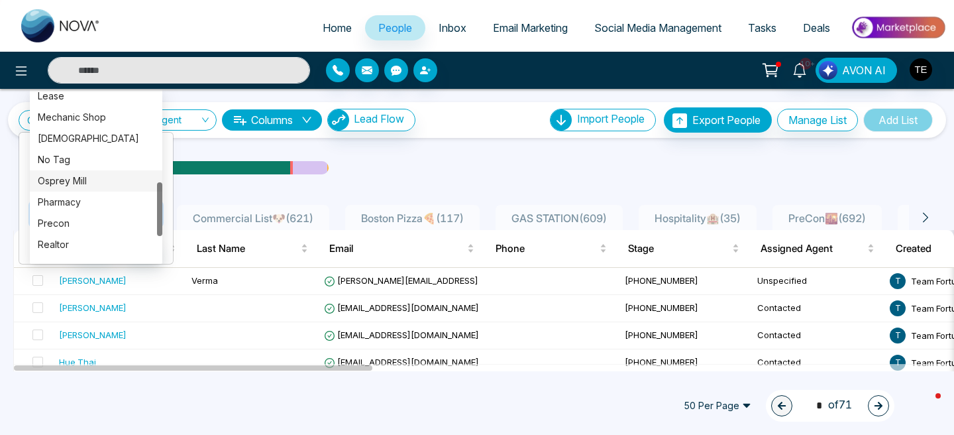
click at [89, 182] on div "Osprey Mill" at bounding box center [96, 181] width 117 height 15
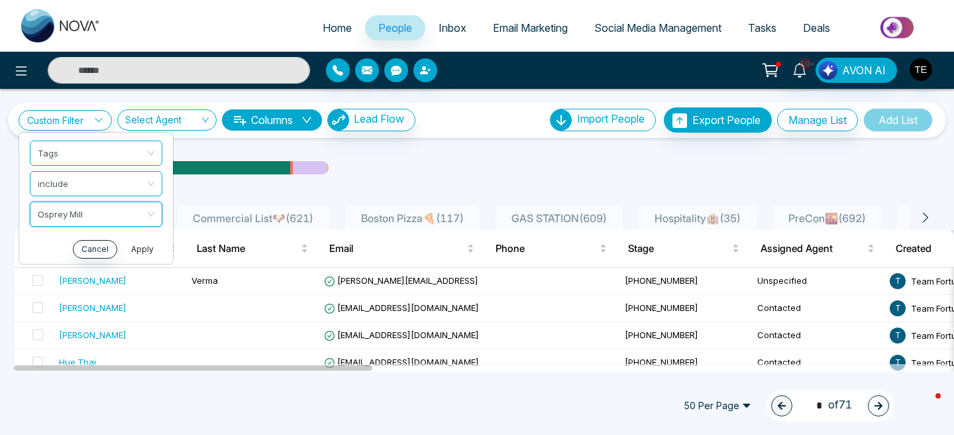
click at [144, 252] on button "Apply" at bounding box center [143, 249] width 40 height 19
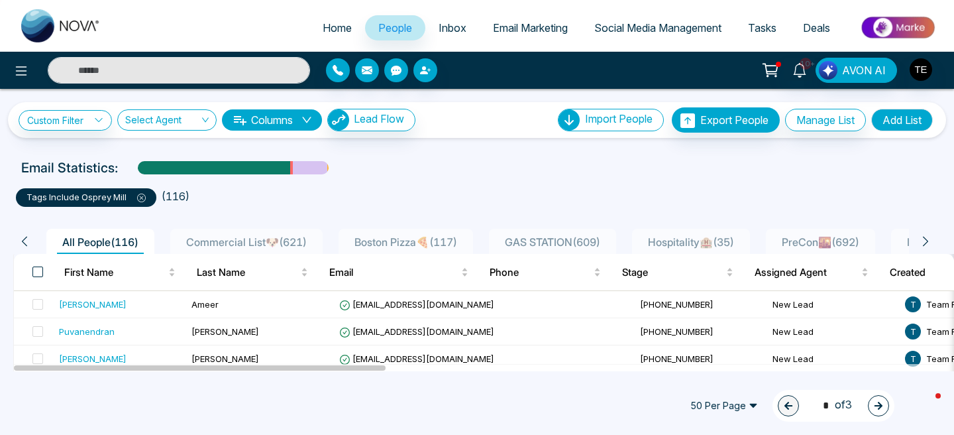
click at [38, 272] on span at bounding box center [37, 271] width 11 height 11
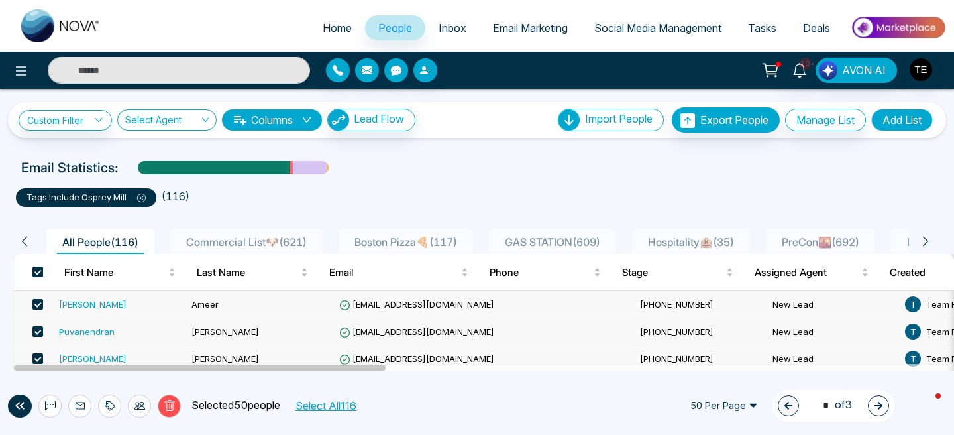
click at [358, 409] on button "Select All 116" at bounding box center [325, 405] width 70 height 17
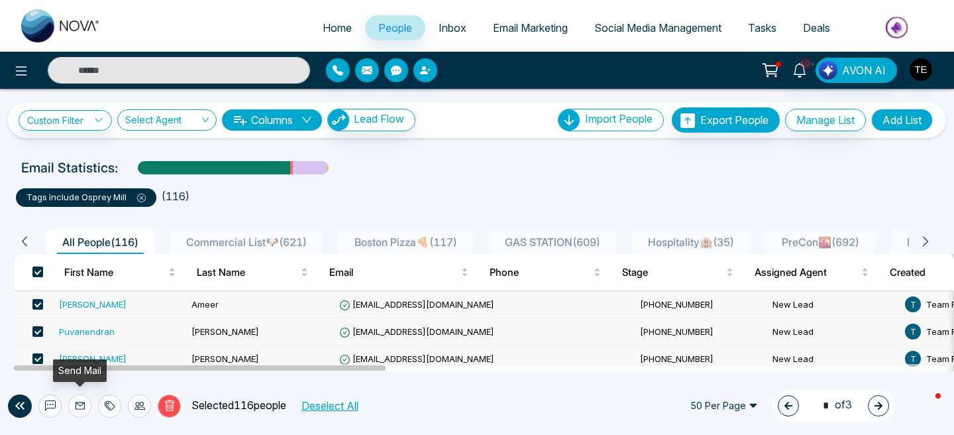
click at [80, 403] on icon at bounding box center [80, 405] width 11 height 11
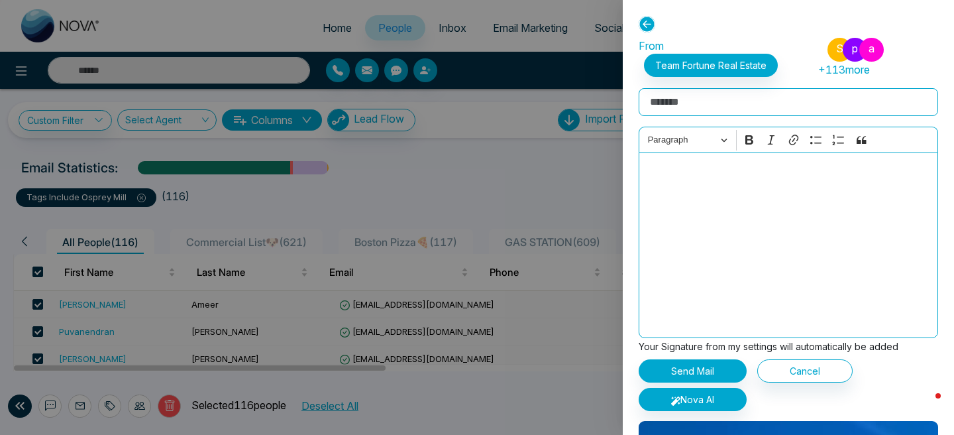
scroll to position [42, 0]
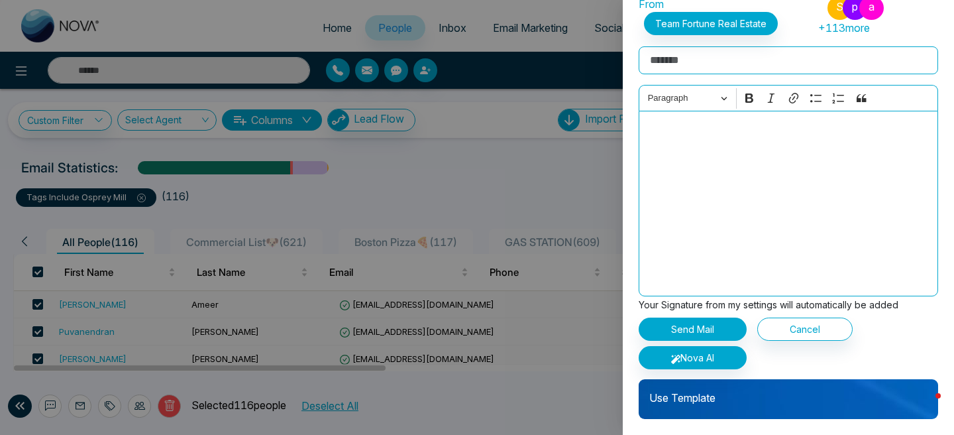
click at [702, 397] on p "Use Template" at bounding box center [788, 392] width 299 height 26
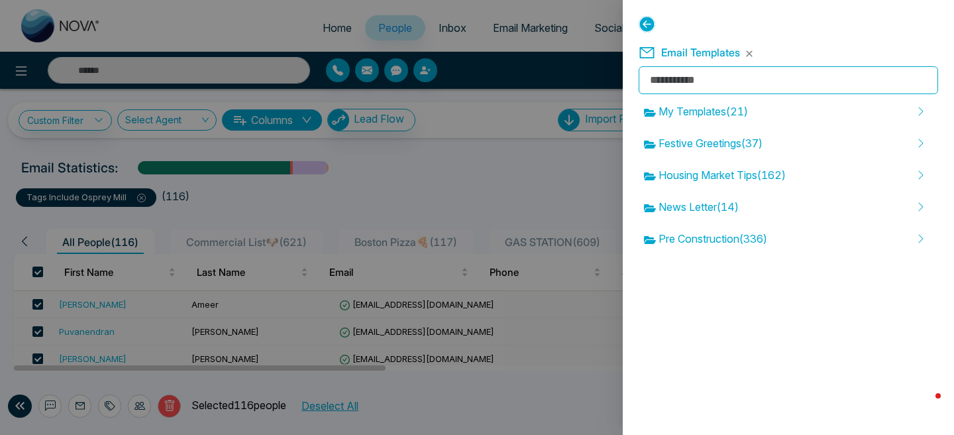
scroll to position [0, 0]
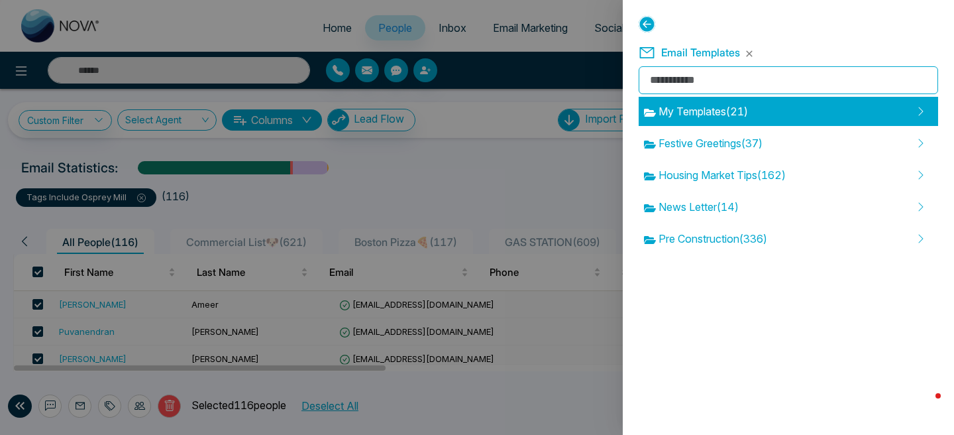
click at [741, 117] on span "My Templates ( 21 )" at bounding box center [696, 111] width 104 height 16
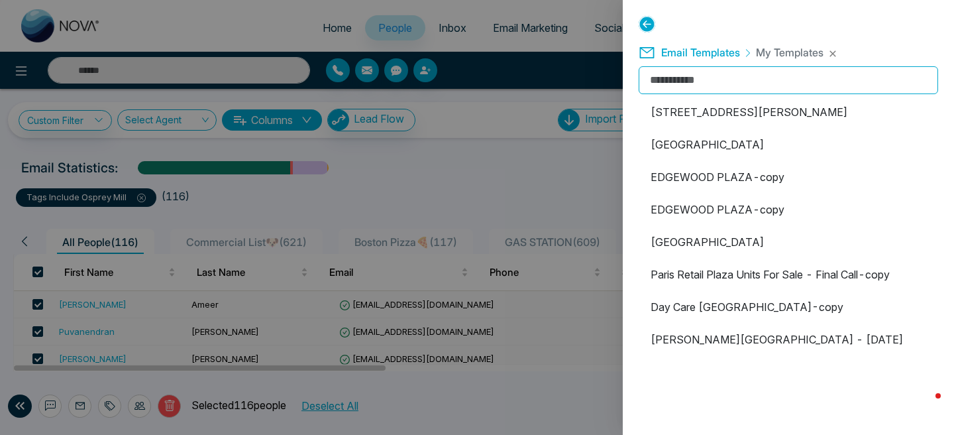
click at [741, 117] on li "[STREET_ADDRESS][PERSON_NAME]" at bounding box center [788, 111] width 299 height 29
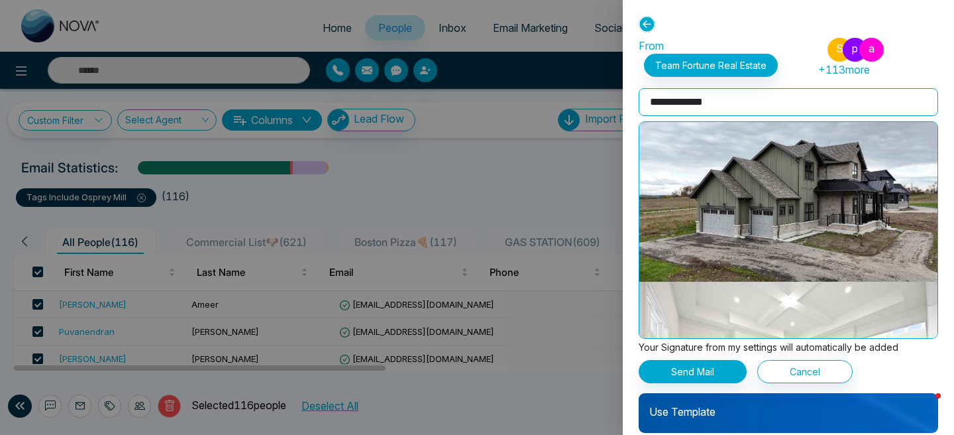
scroll to position [1026, 0]
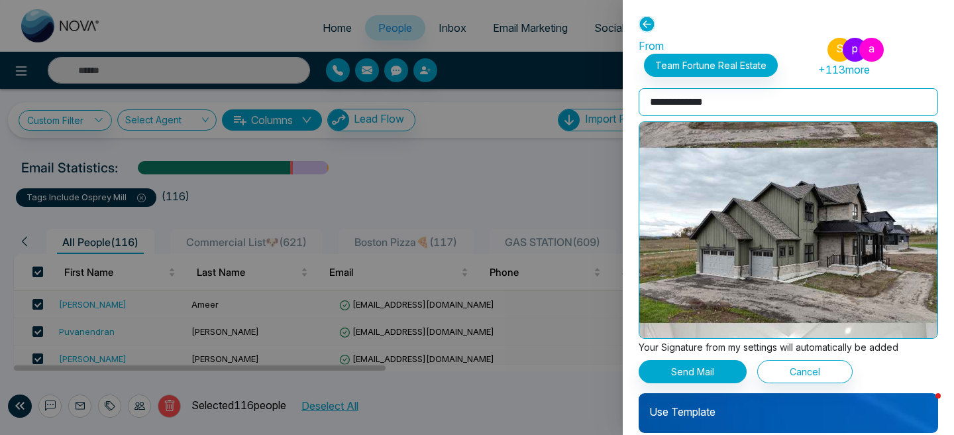
click at [740, 99] on input "**********" at bounding box center [788, 102] width 299 height 28
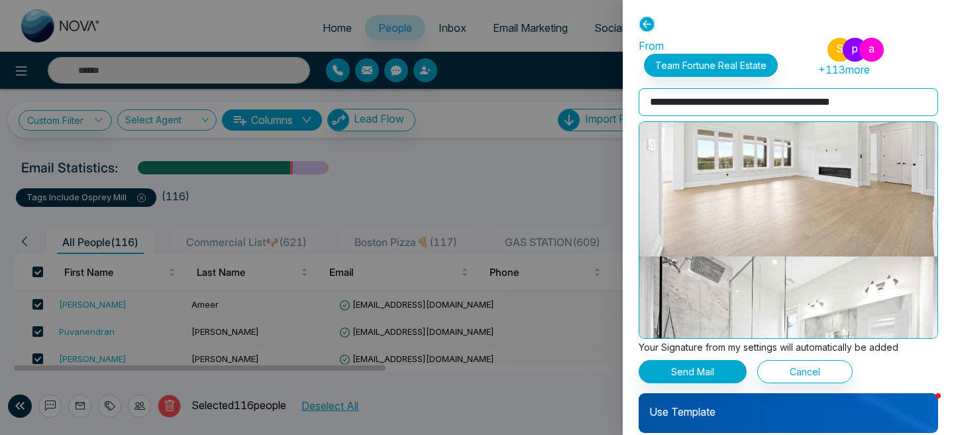
scroll to position [1674, 0]
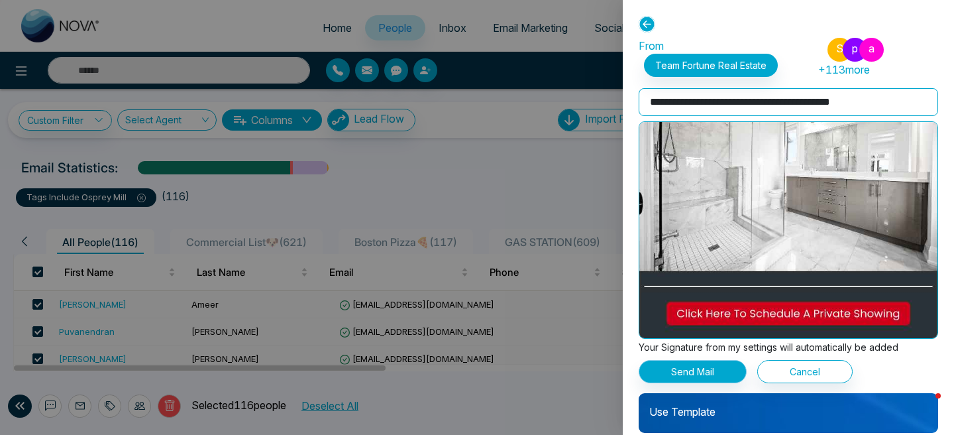
type input "**********"
click at [696, 370] on button "Send Mail" at bounding box center [693, 371] width 108 height 23
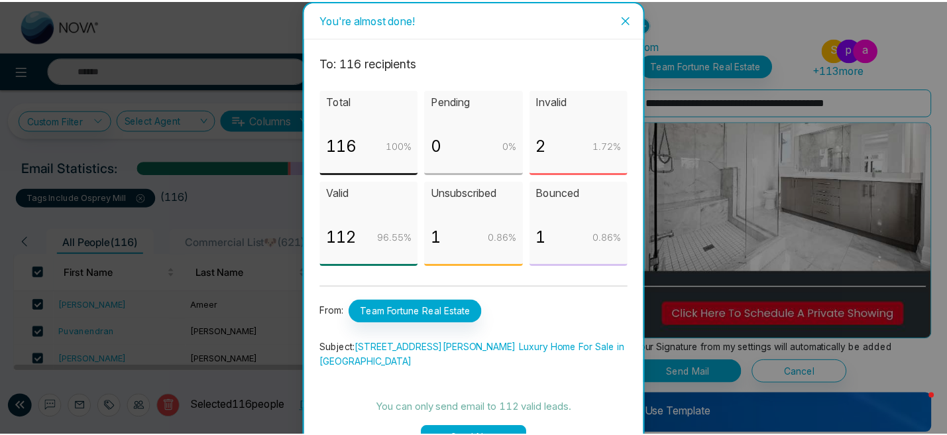
scroll to position [17, 0]
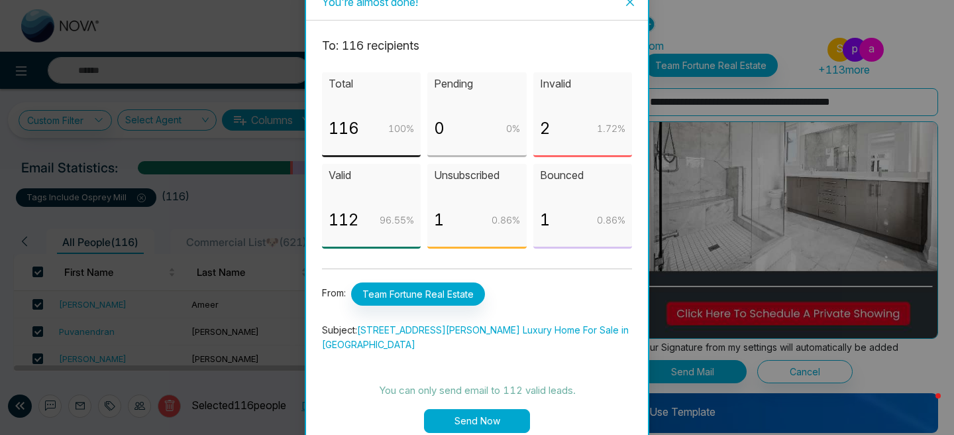
click at [499, 409] on button "Send Now" at bounding box center [477, 421] width 106 height 24
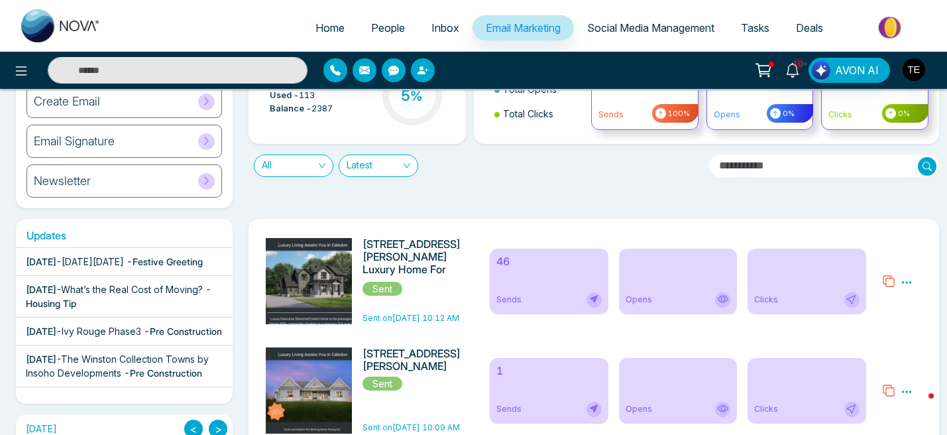
scroll to position [102, 0]
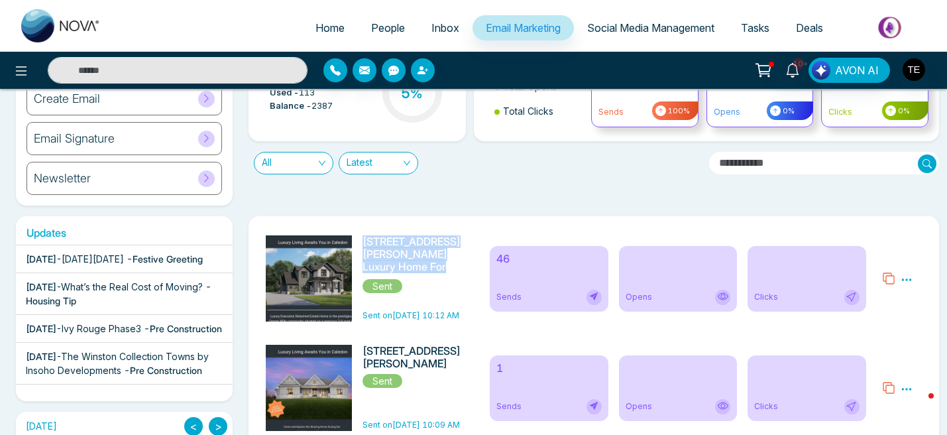
drag, startPoint x: 411, startPoint y: 270, endPoint x: 365, endPoint y: 242, distance: 53.9
click at [365, 242] on div "[STREET_ADDRESS][PERSON_NAME] Luxury Home For Sale in [GEOGRAPHIC_DATA] Sent Se…" at bounding box center [370, 278] width 224 height 86
copy h6 "[STREET_ADDRESS][PERSON_NAME] Luxury Home For Sale in [GEOGRAPHIC_DATA]"
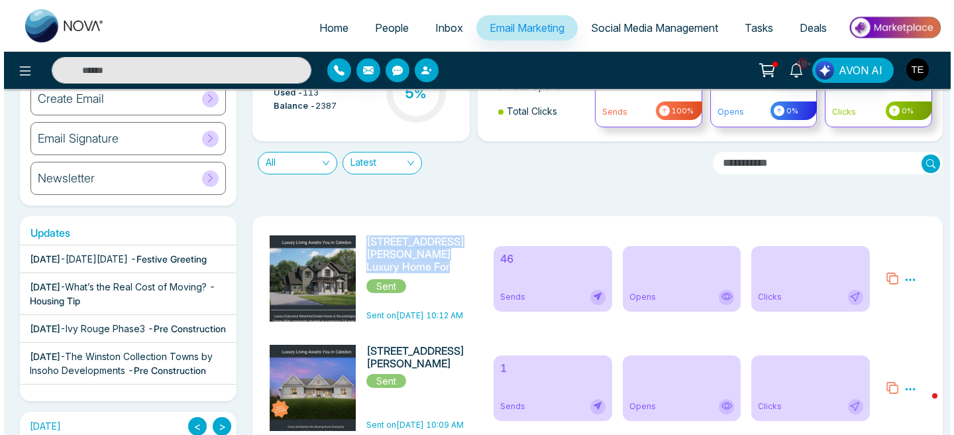
scroll to position [0, 0]
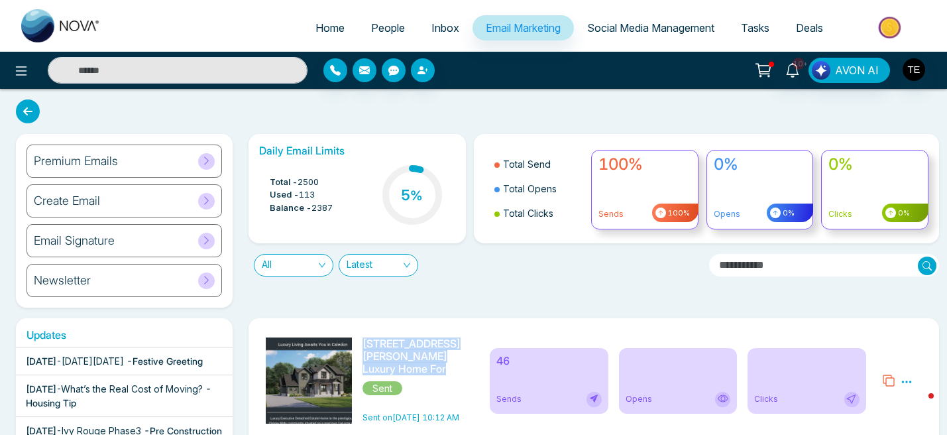
click at [373, 26] on span "People" at bounding box center [388, 27] width 34 height 13
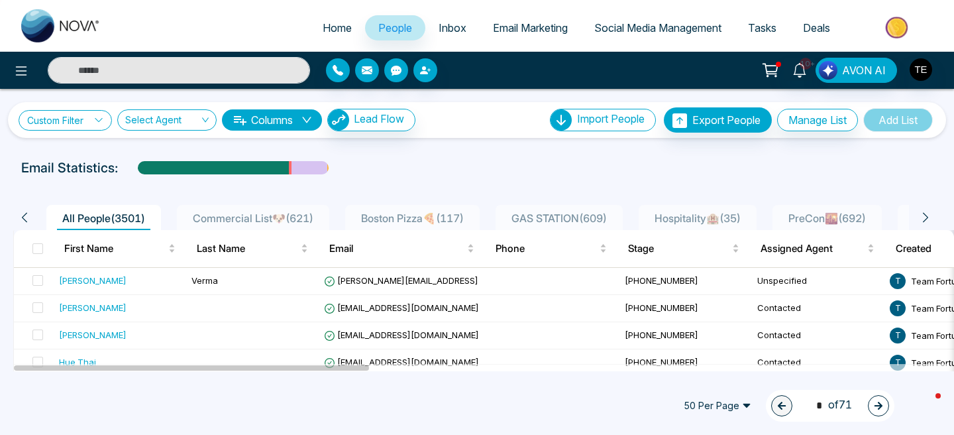
click at [101, 121] on icon at bounding box center [98, 120] width 7 height 4
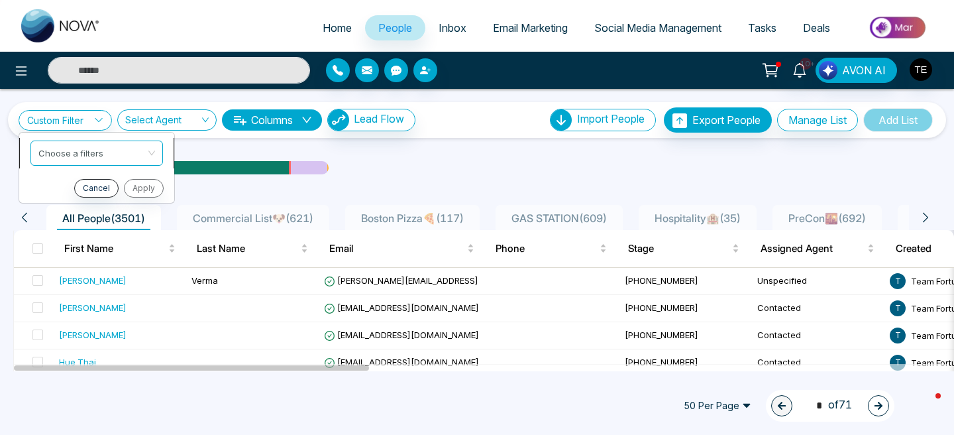
click at [97, 151] on input "search" at bounding box center [91, 151] width 107 height 20
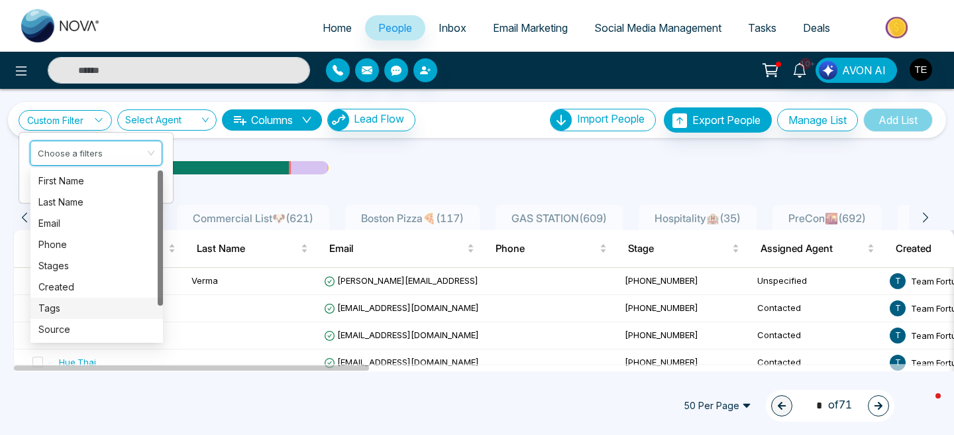
click at [64, 308] on div "Tags" at bounding box center [96, 308] width 117 height 15
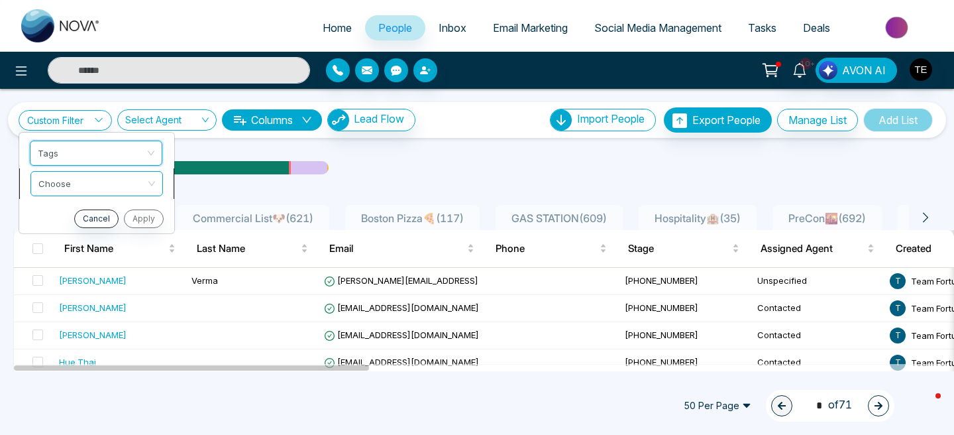
click at [149, 187] on div "Choose" at bounding box center [96, 183] width 132 height 25
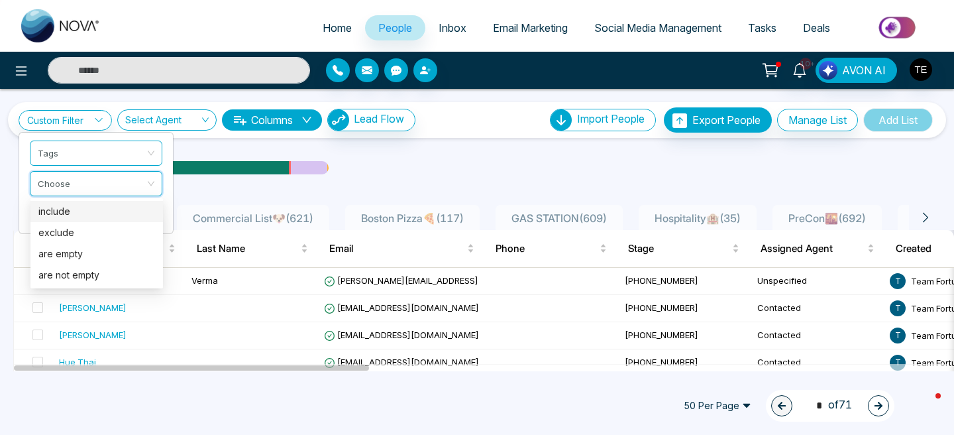
click at [115, 209] on div "include" at bounding box center [96, 211] width 117 height 15
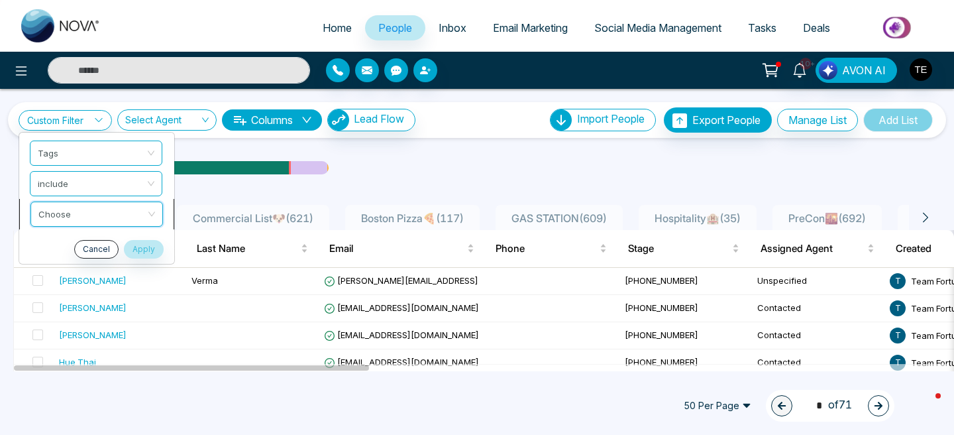
click at [111, 216] on div "Custom Filter Tags include Choose Cancel Apply Select Agent Columns Lead Flow I…" at bounding box center [477, 230] width 954 height 282
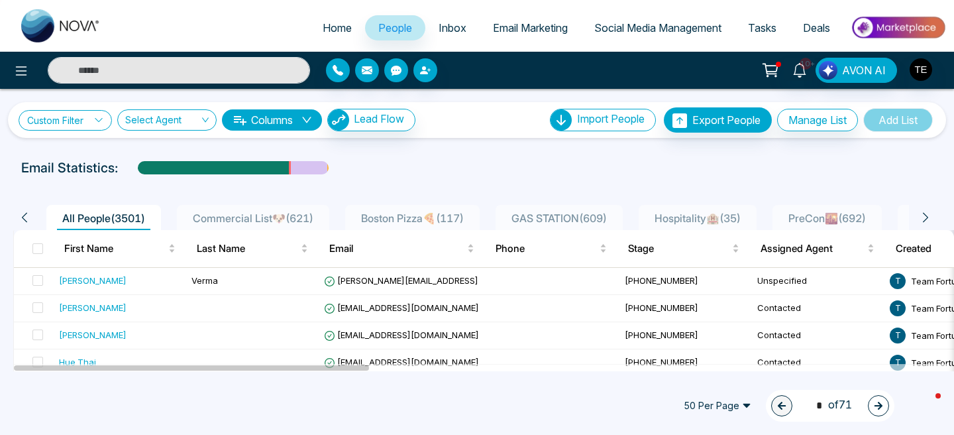
click at [97, 115] on link "Custom Filter" at bounding box center [65, 120] width 93 height 21
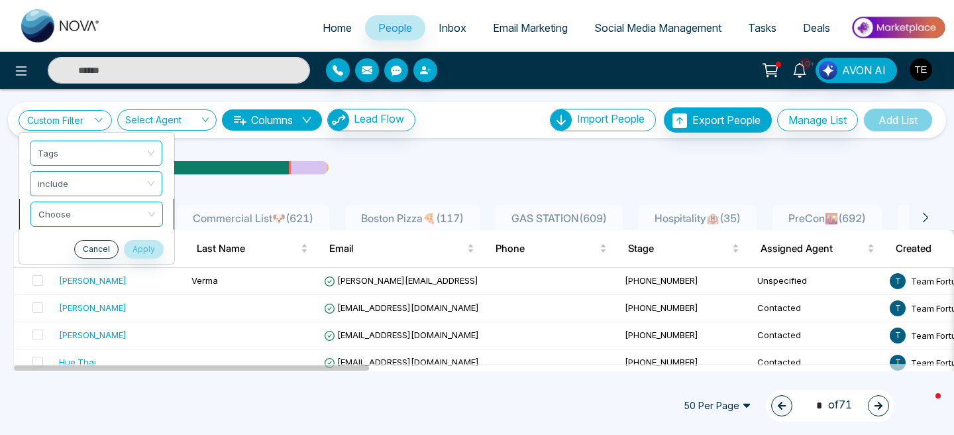
click at [114, 219] on input "search" at bounding box center [91, 212] width 107 height 20
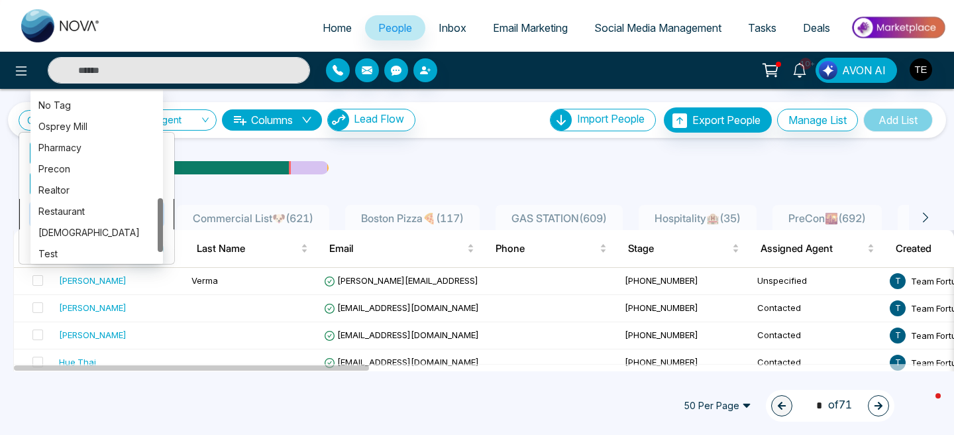
scroll to position [337, 0]
click at [85, 185] on div "Realtor" at bounding box center [96, 189] width 117 height 15
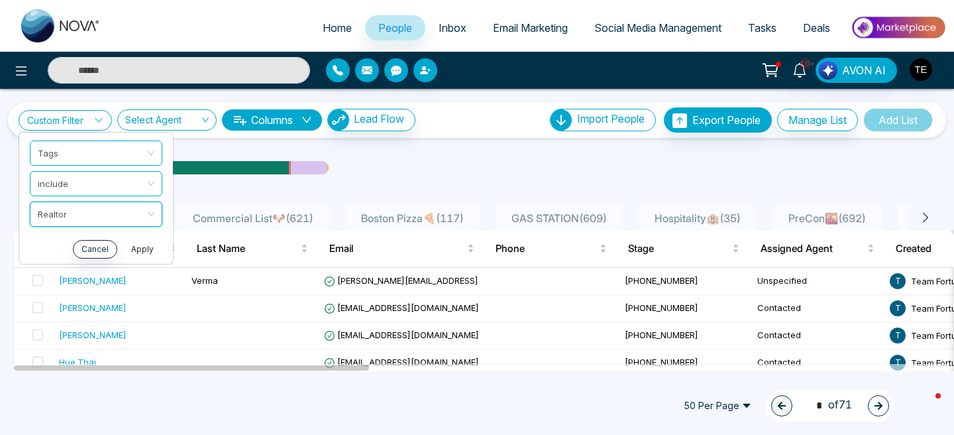
click at [147, 249] on button "Apply" at bounding box center [143, 249] width 40 height 19
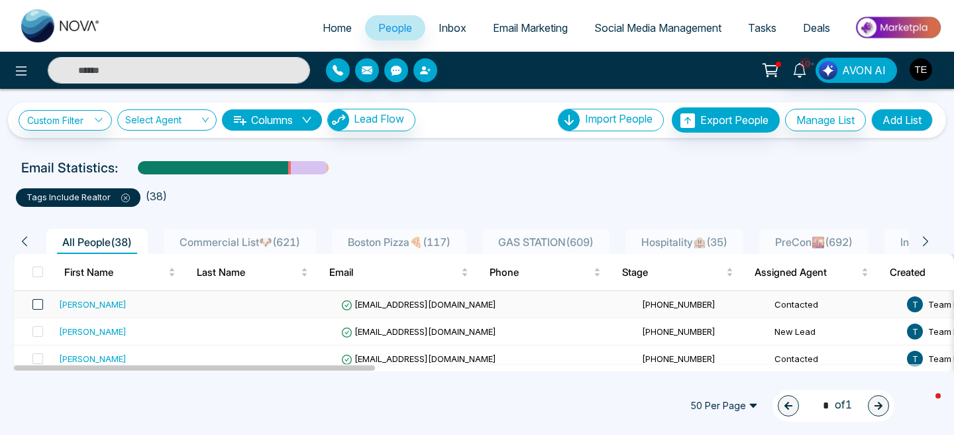
click at [38, 303] on span at bounding box center [37, 304] width 11 height 11
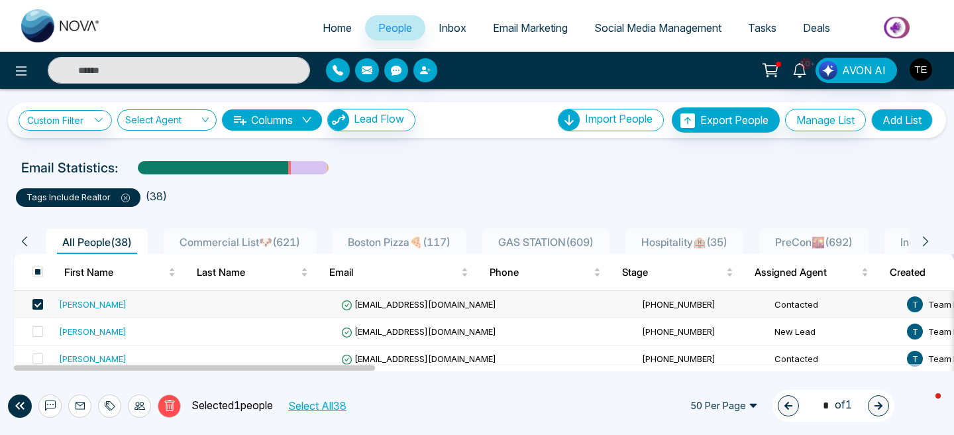
click at [327, 405] on button "Select All 38" at bounding box center [317, 405] width 68 height 17
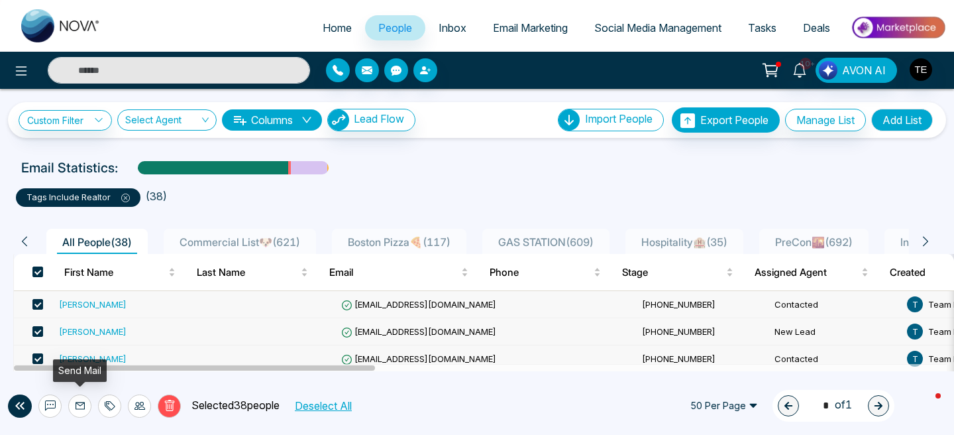
click at [81, 407] on icon at bounding box center [80, 405] width 11 height 11
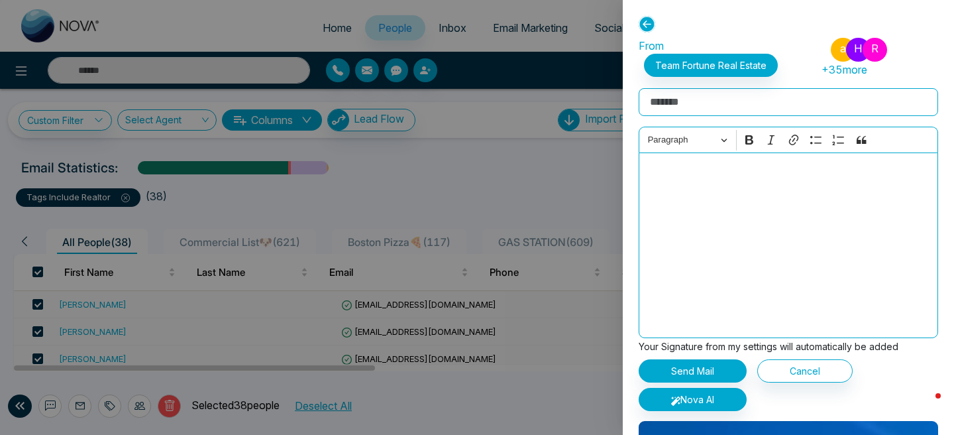
scroll to position [42, 0]
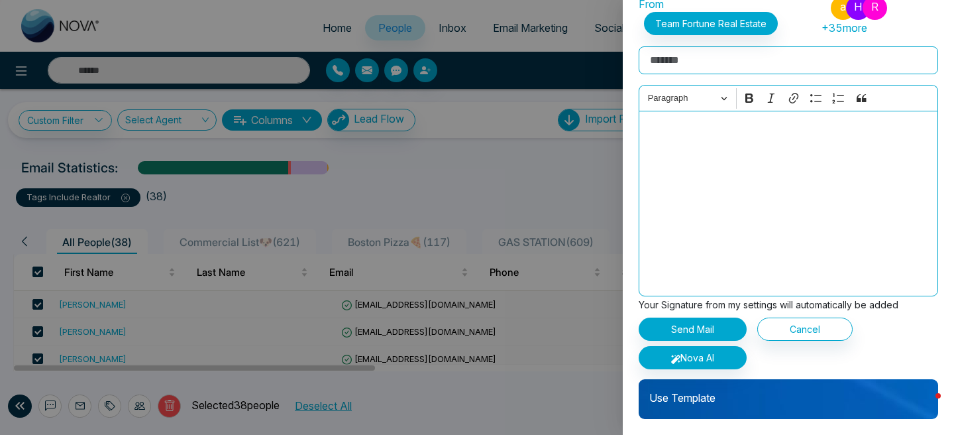
click at [729, 401] on p "Use Template" at bounding box center [788, 392] width 299 height 26
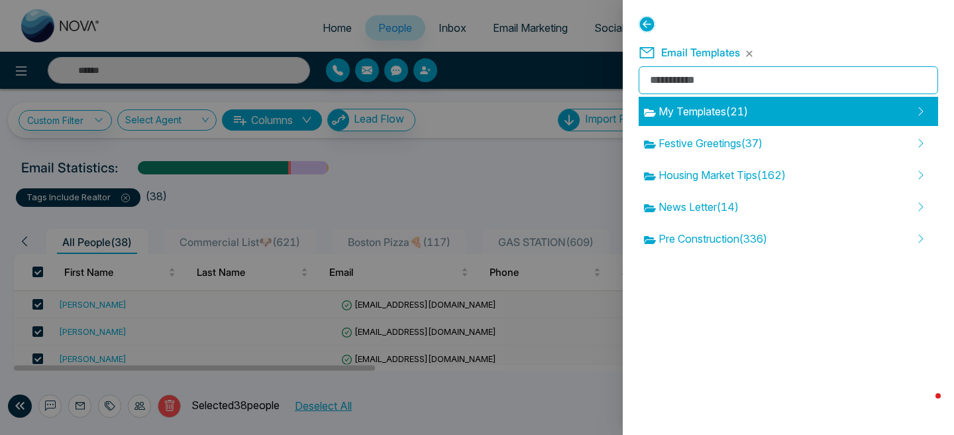
click at [727, 117] on span "My Templates ( 21 )" at bounding box center [696, 111] width 104 height 16
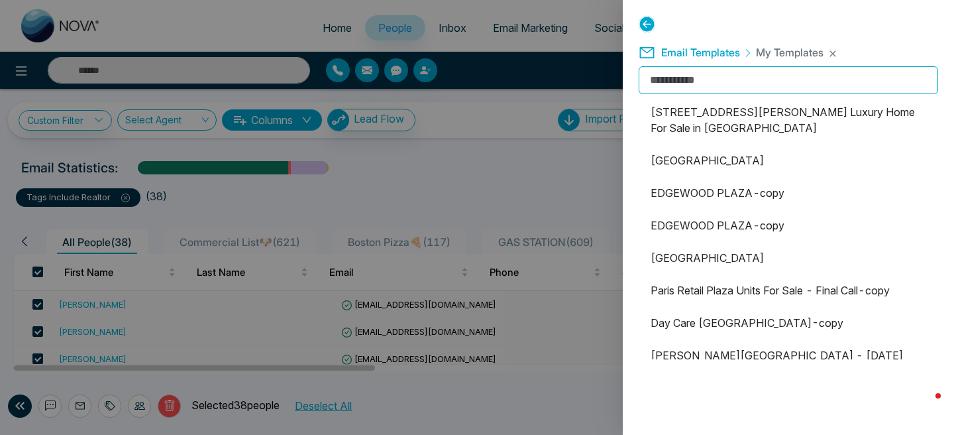
click at [727, 117] on li "[STREET_ADDRESS][PERSON_NAME] Luxury Home For Sale in [GEOGRAPHIC_DATA]" at bounding box center [788, 119] width 299 height 45
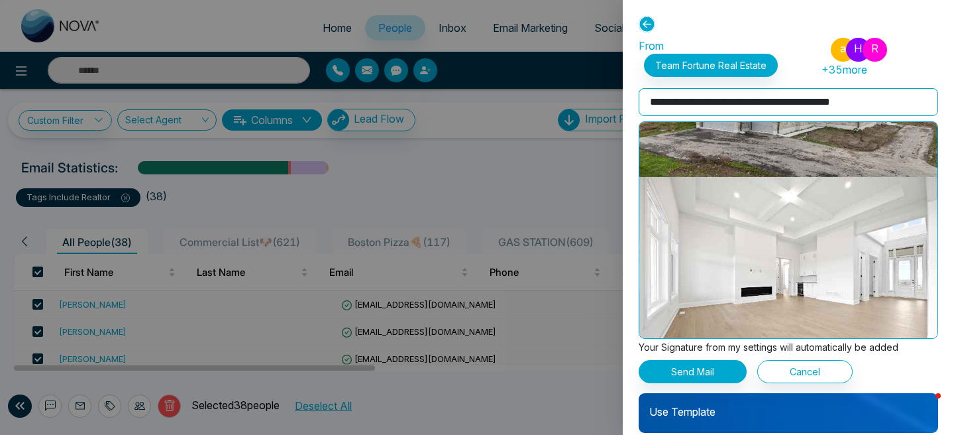
scroll to position [1313, 0]
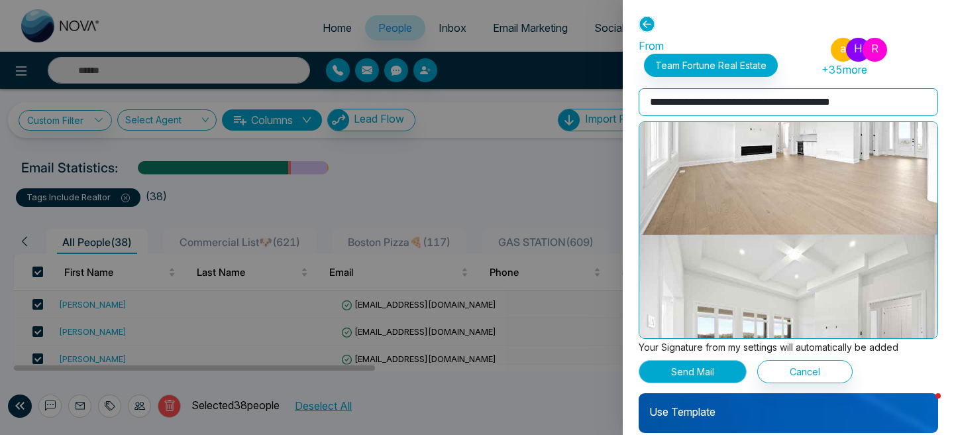
click at [712, 370] on button "Send Mail" at bounding box center [693, 371] width 108 height 23
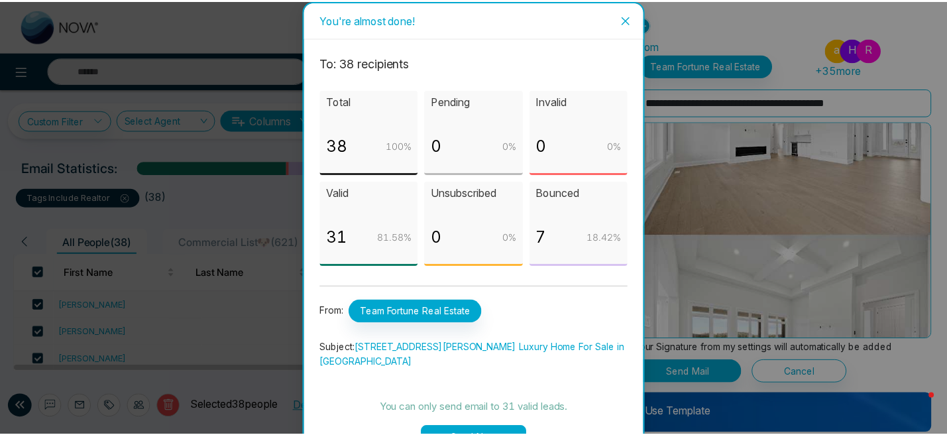
scroll to position [17, 0]
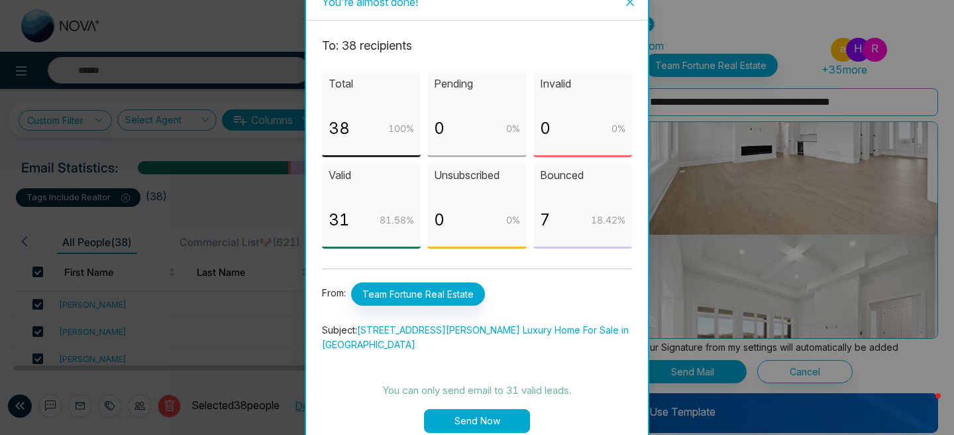
click at [486, 409] on button "Send Now" at bounding box center [477, 421] width 106 height 24
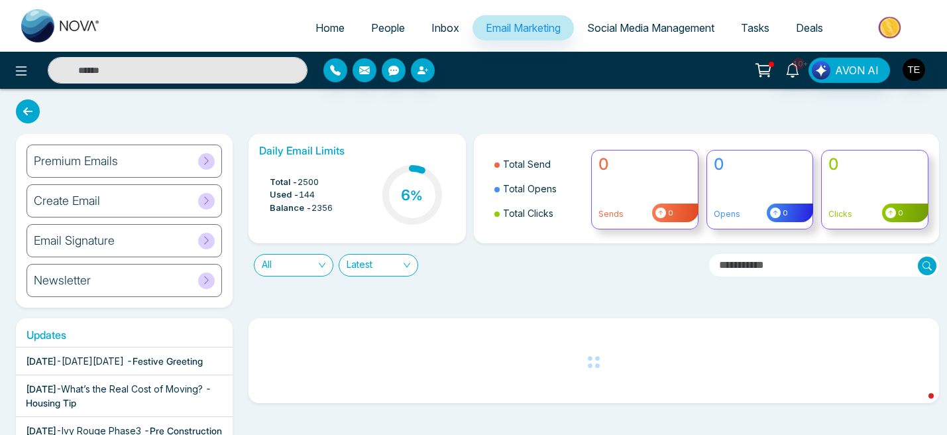
click at [26, 114] on icon at bounding box center [28, 111] width 24 height 24
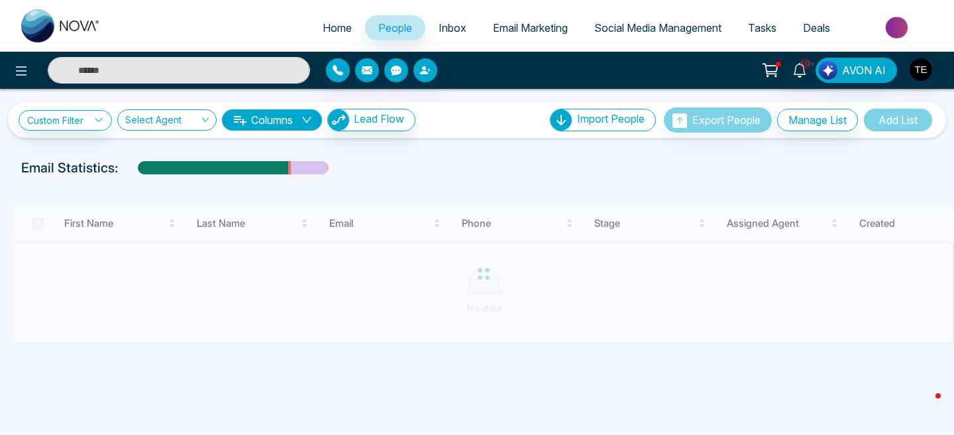
click at [323, 27] on span "Home" at bounding box center [337, 27] width 29 height 13
select select "*"
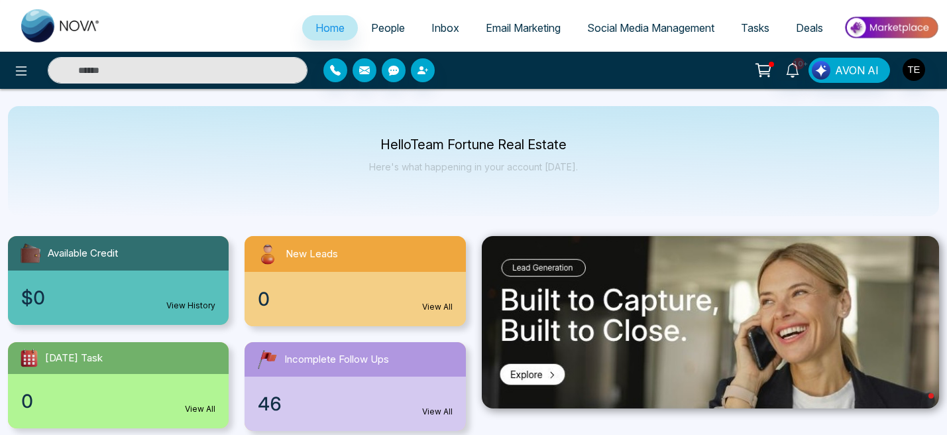
click at [540, 31] on span "Email Marketing" at bounding box center [523, 27] width 75 height 13
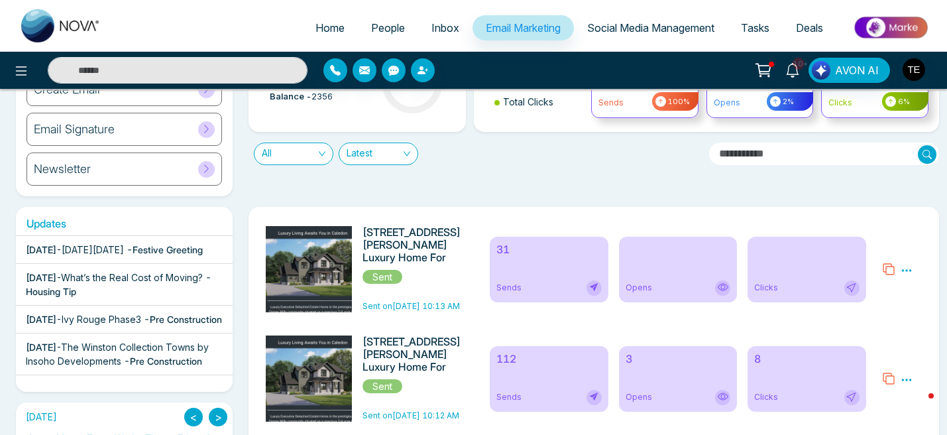
scroll to position [117, 0]
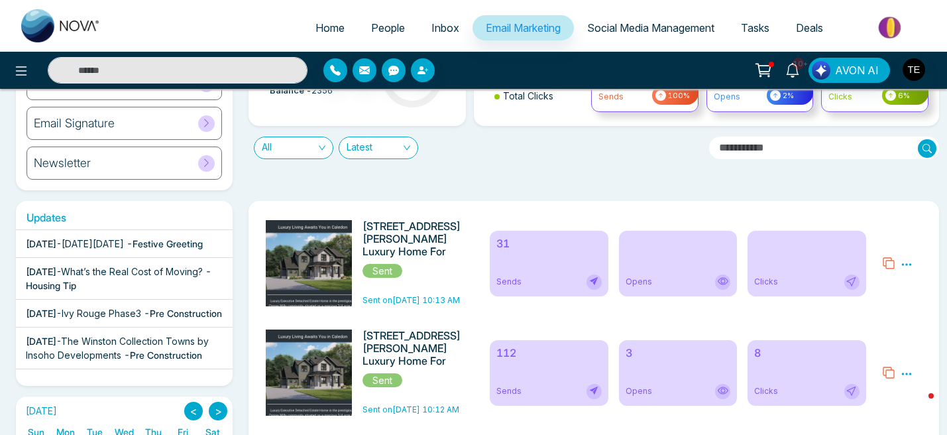
click at [648, 360] on div "3 Opens" at bounding box center [678, 373] width 118 height 66
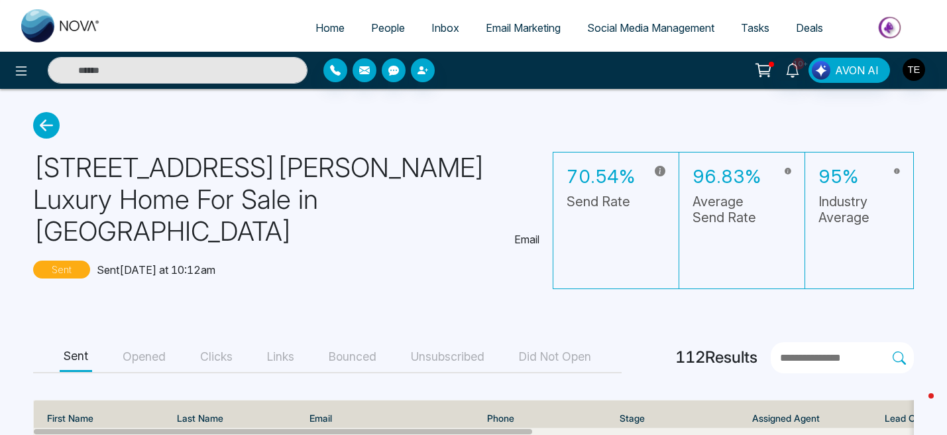
click at [156, 342] on button "Opened" at bounding box center [144, 357] width 51 height 30
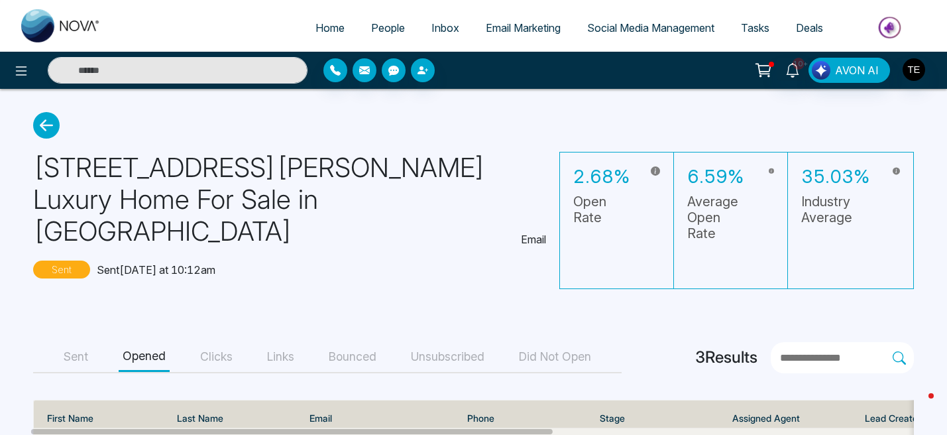
click at [74, 342] on button "Sent" at bounding box center [76, 357] width 32 height 30
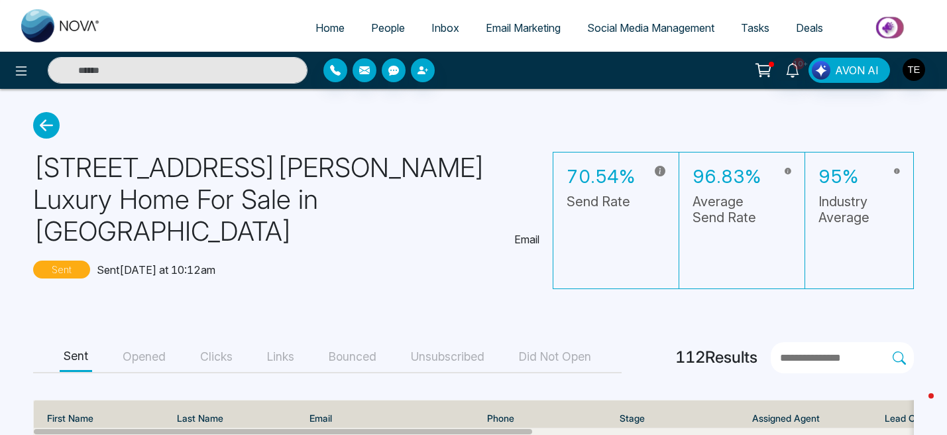
click at [490, 31] on span "Email Marketing" at bounding box center [523, 27] width 75 height 13
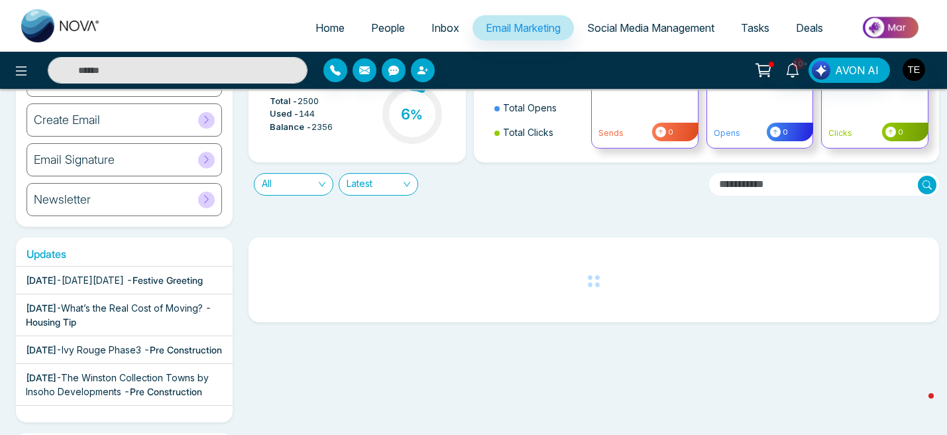
scroll to position [81, 0]
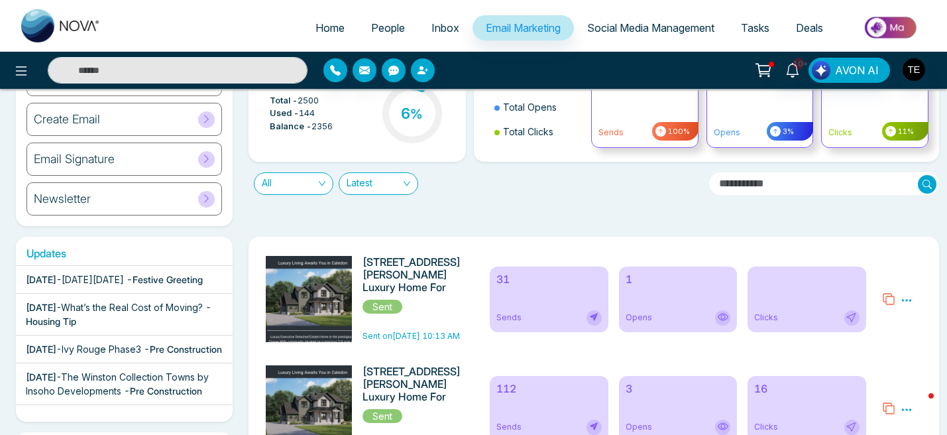
click at [660, 306] on div "1 Opens" at bounding box center [678, 299] width 118 height 66
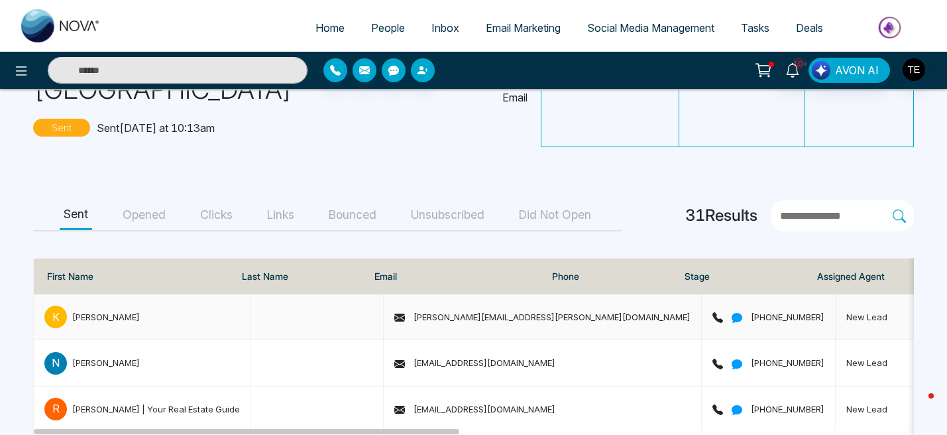
scroll to position [139, 0]
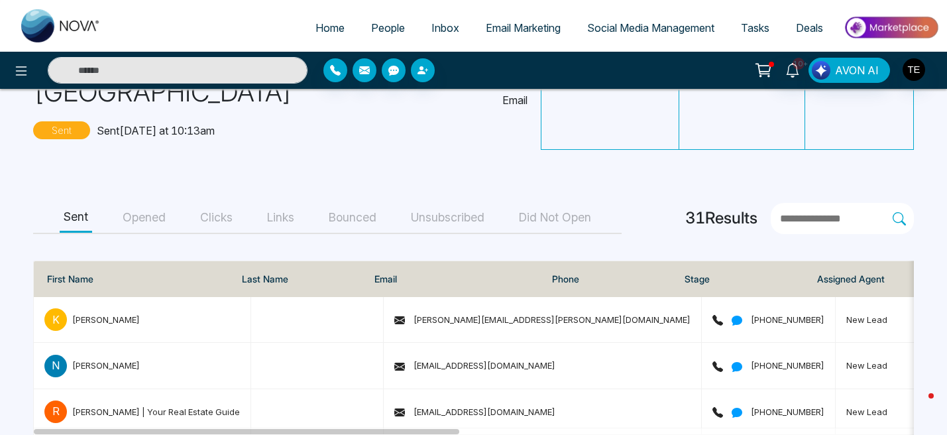
click at [152, 203] on button "Opened" at bounding box center [144, 218] width 51 height 30
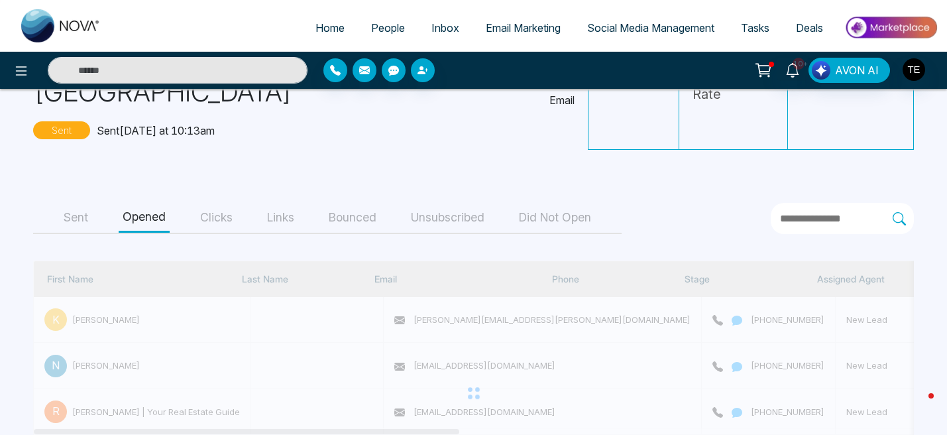
scroll to position [45, 0]
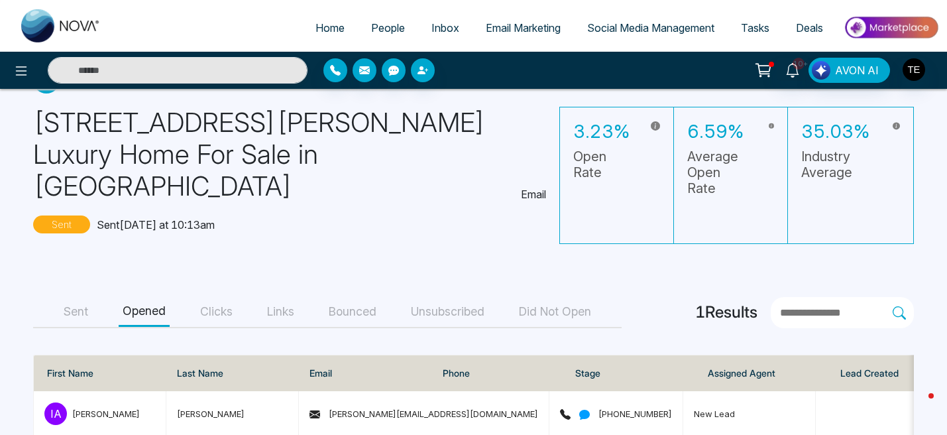
click at [81, 297] on button "Sent" at bounding box center [76, 312] width 32 height 30
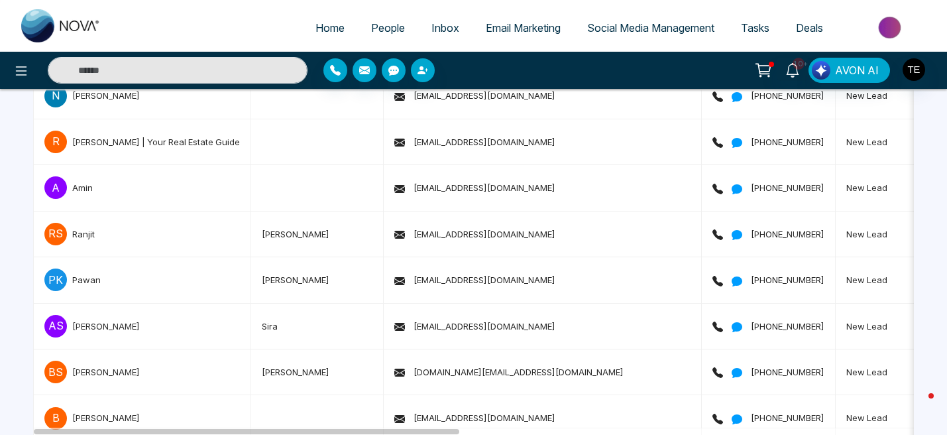
scroll to position [0, 0]
